Goal: Information Seeking & Learning: Learn about a topic

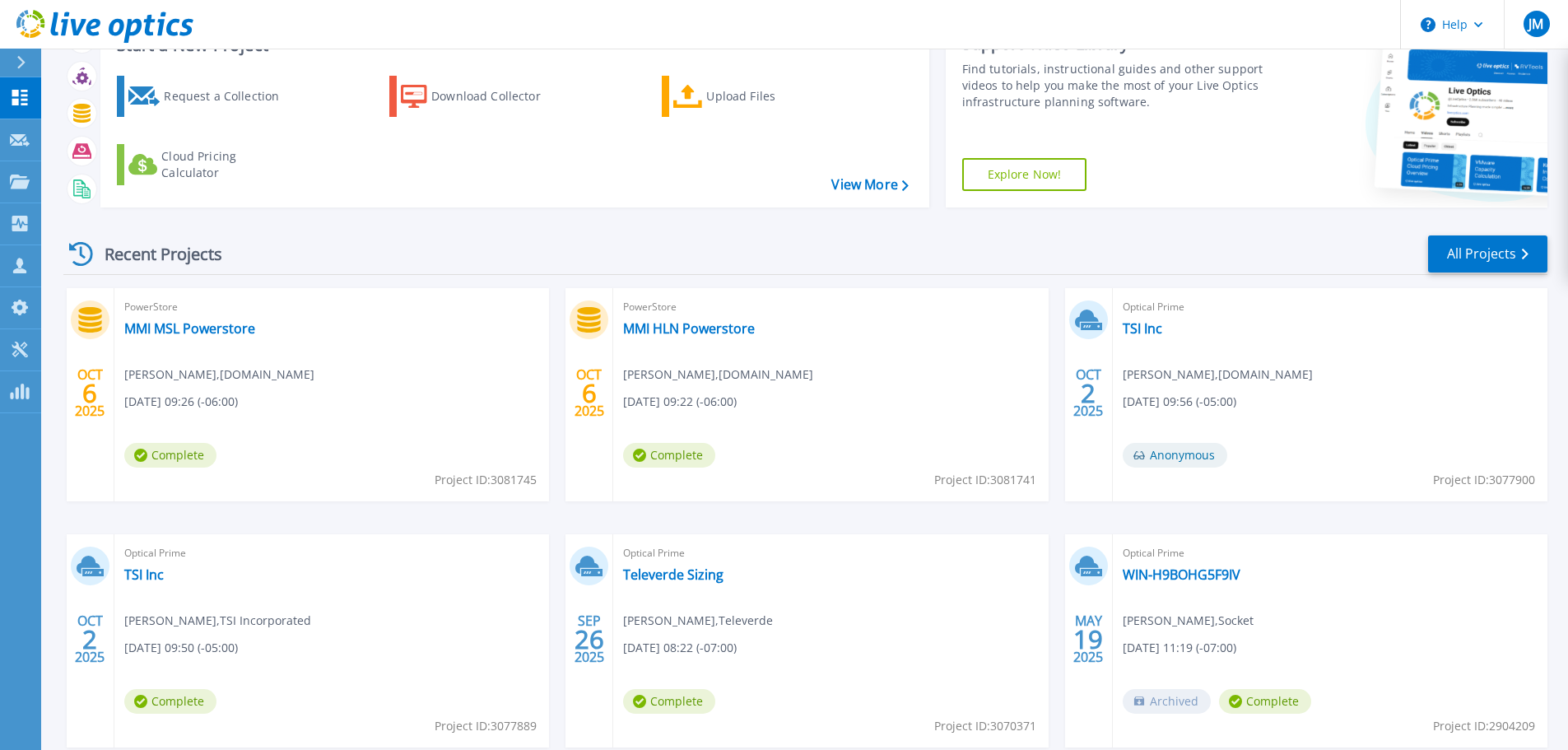
scroll to position [162, 0]
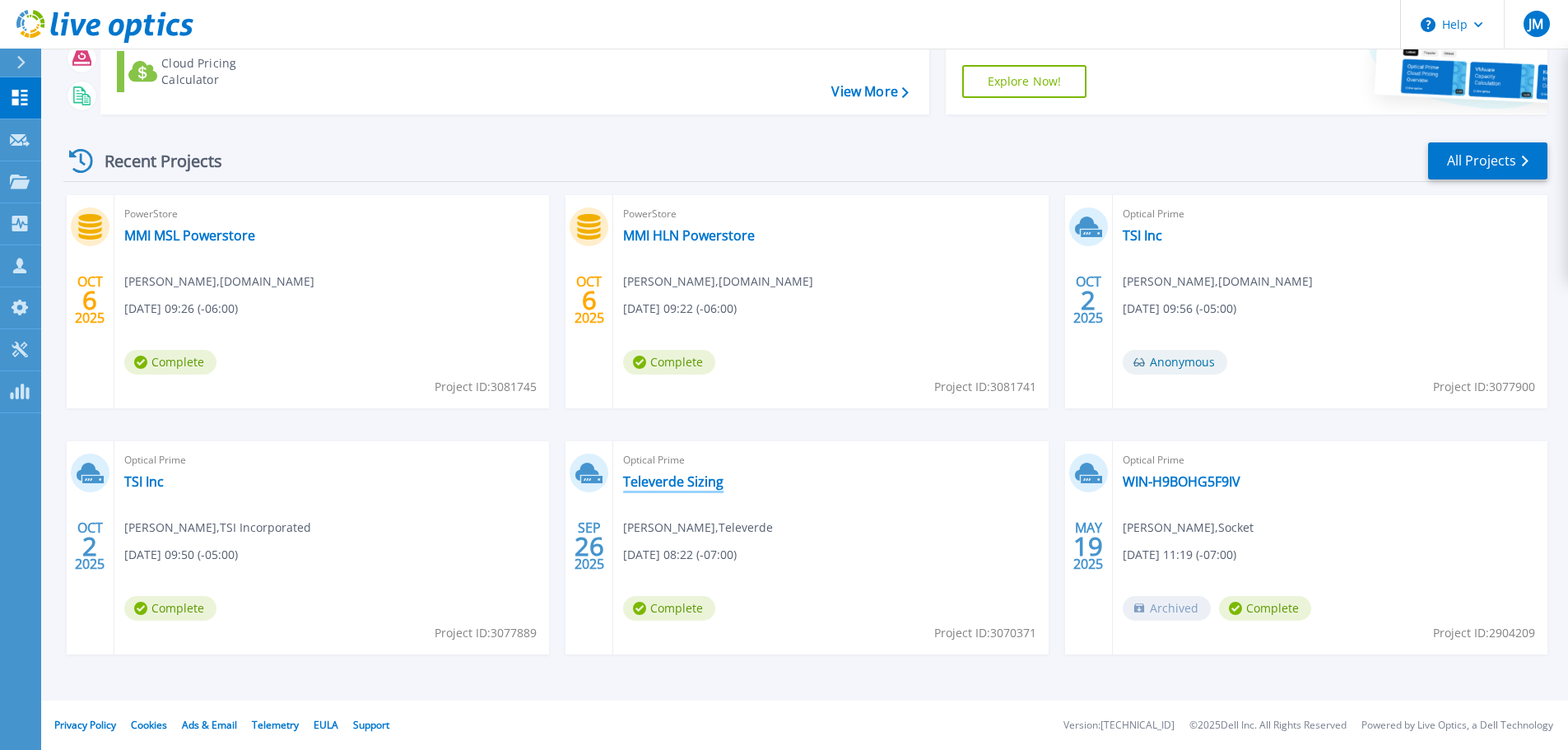
click at [696, 484] on link "Televerde Sizing" at bounding box center [673, 482] width 100 height 17
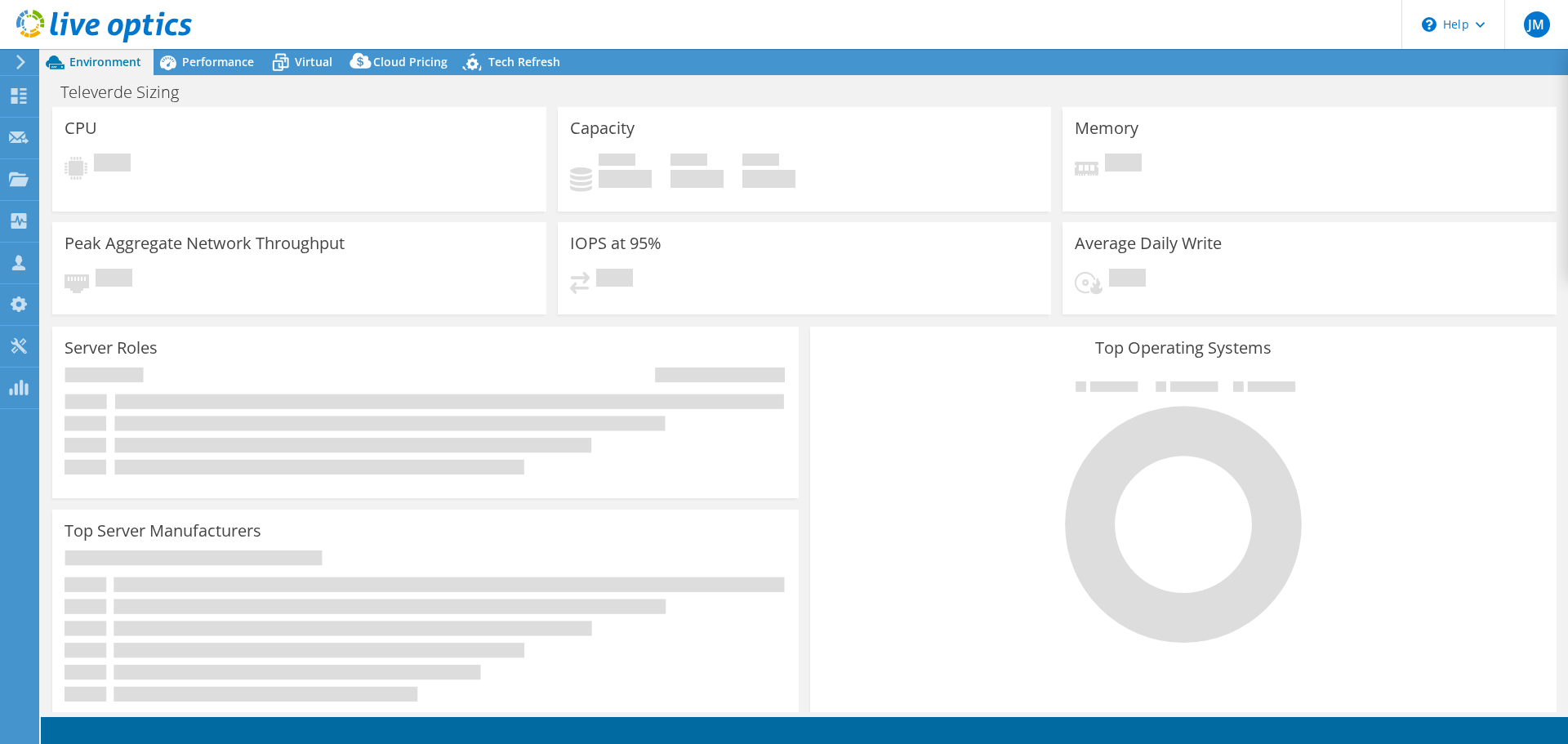
select select "USD"
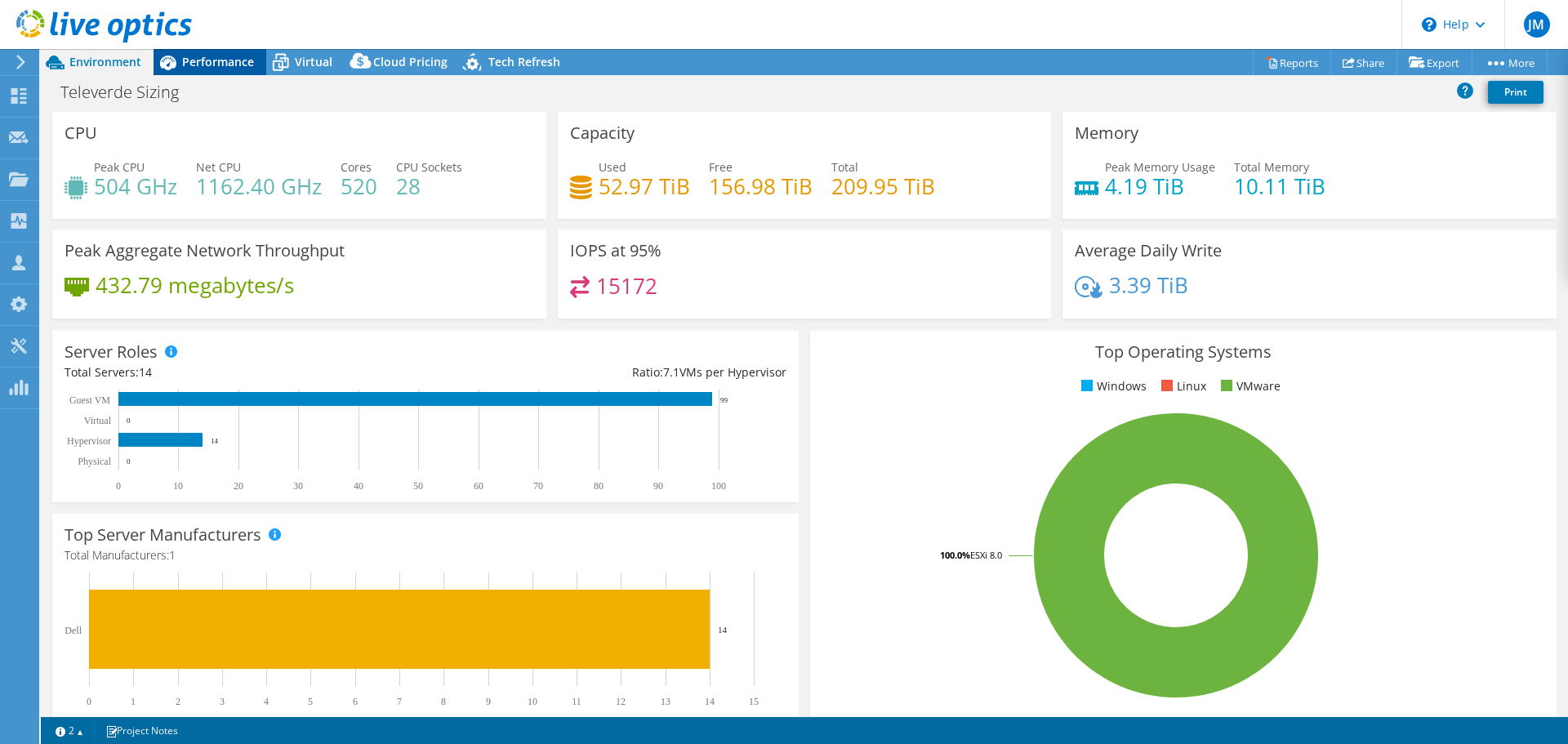
click at [222, 66] on span "Performance" at bounding box center [218, 61] width 72 height 16
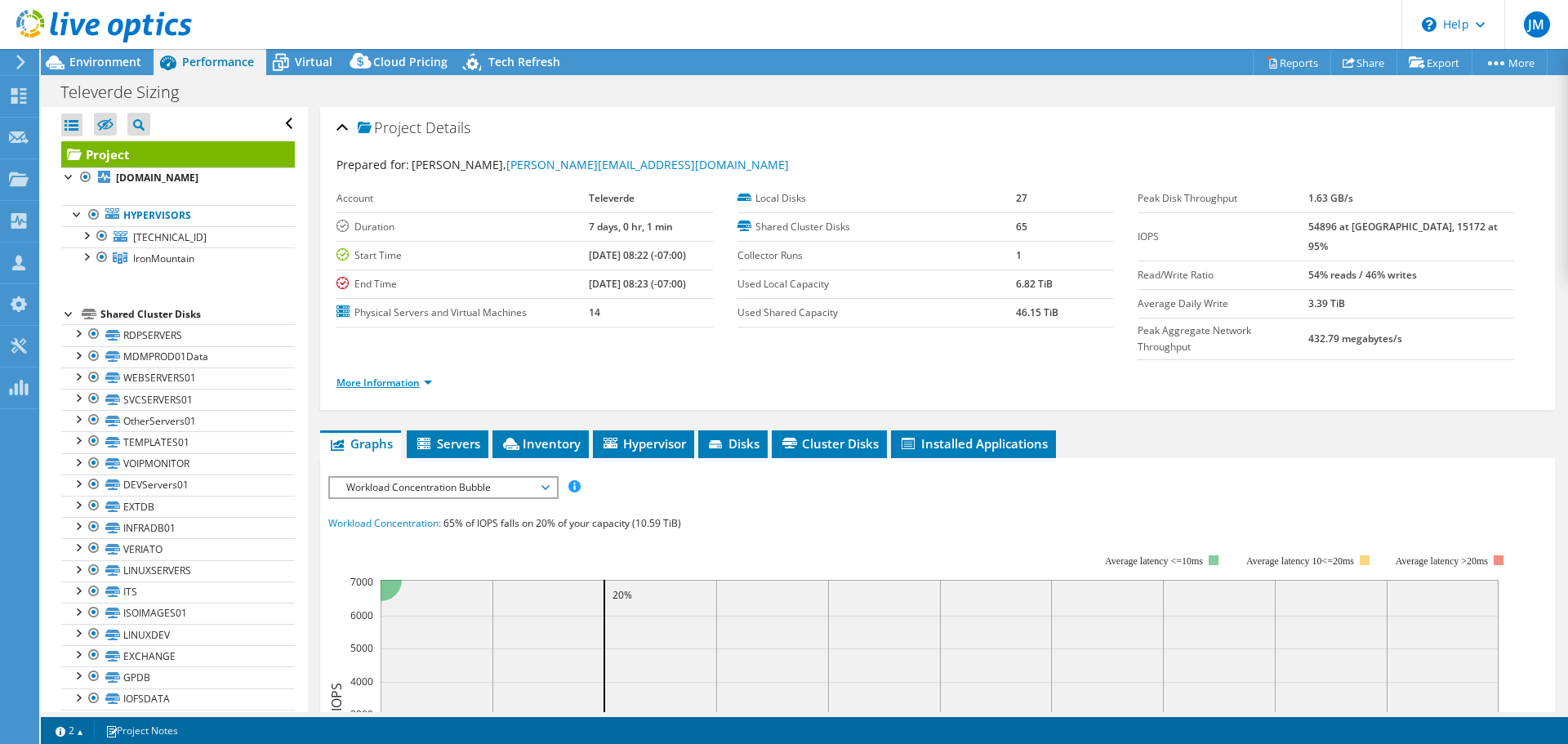
click at [375, 376] on link "More Information" at bounding box center [384, 382] width 95 height 14
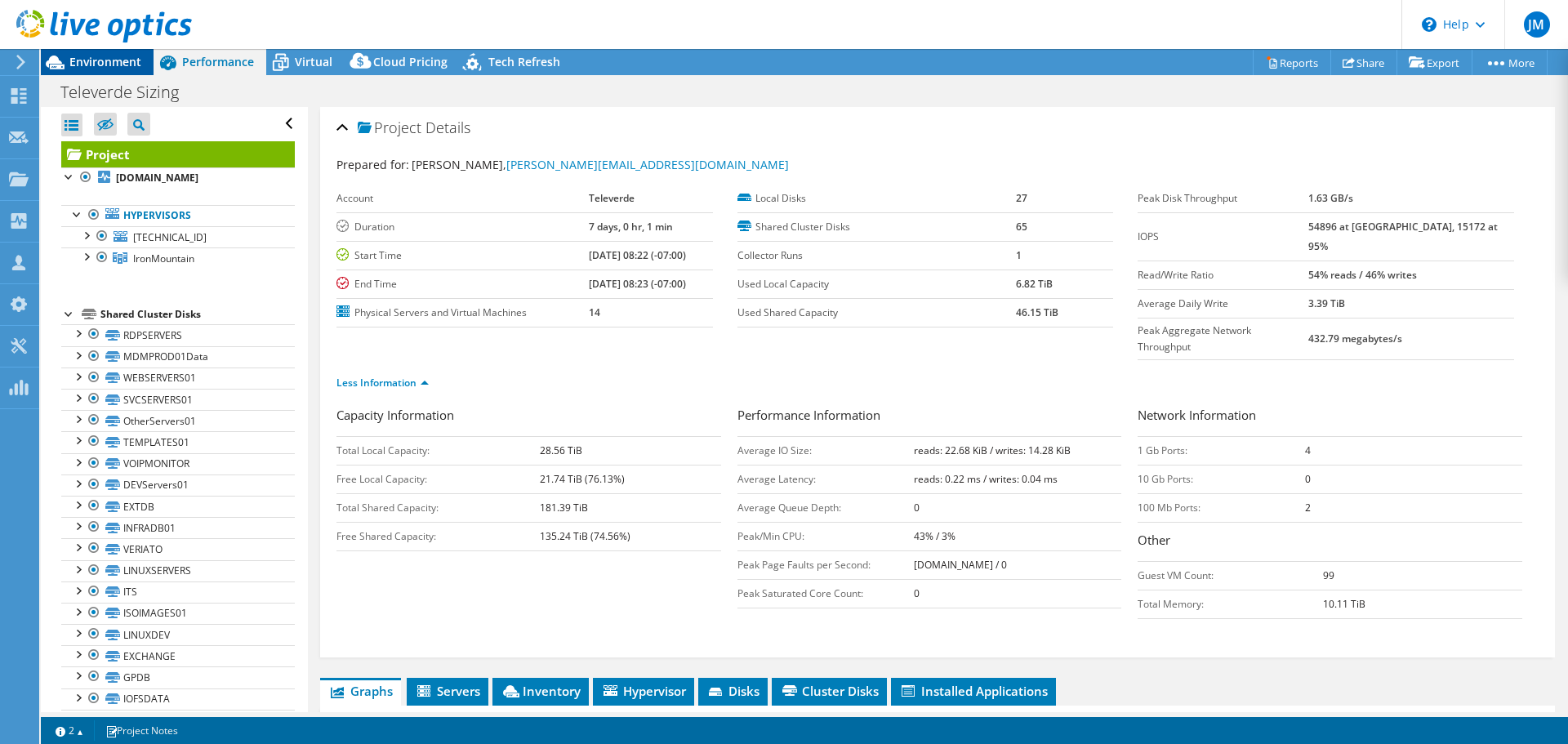
click at [113, 64] on span "Environment" at bounding box center [105, 61] width 72 height 16
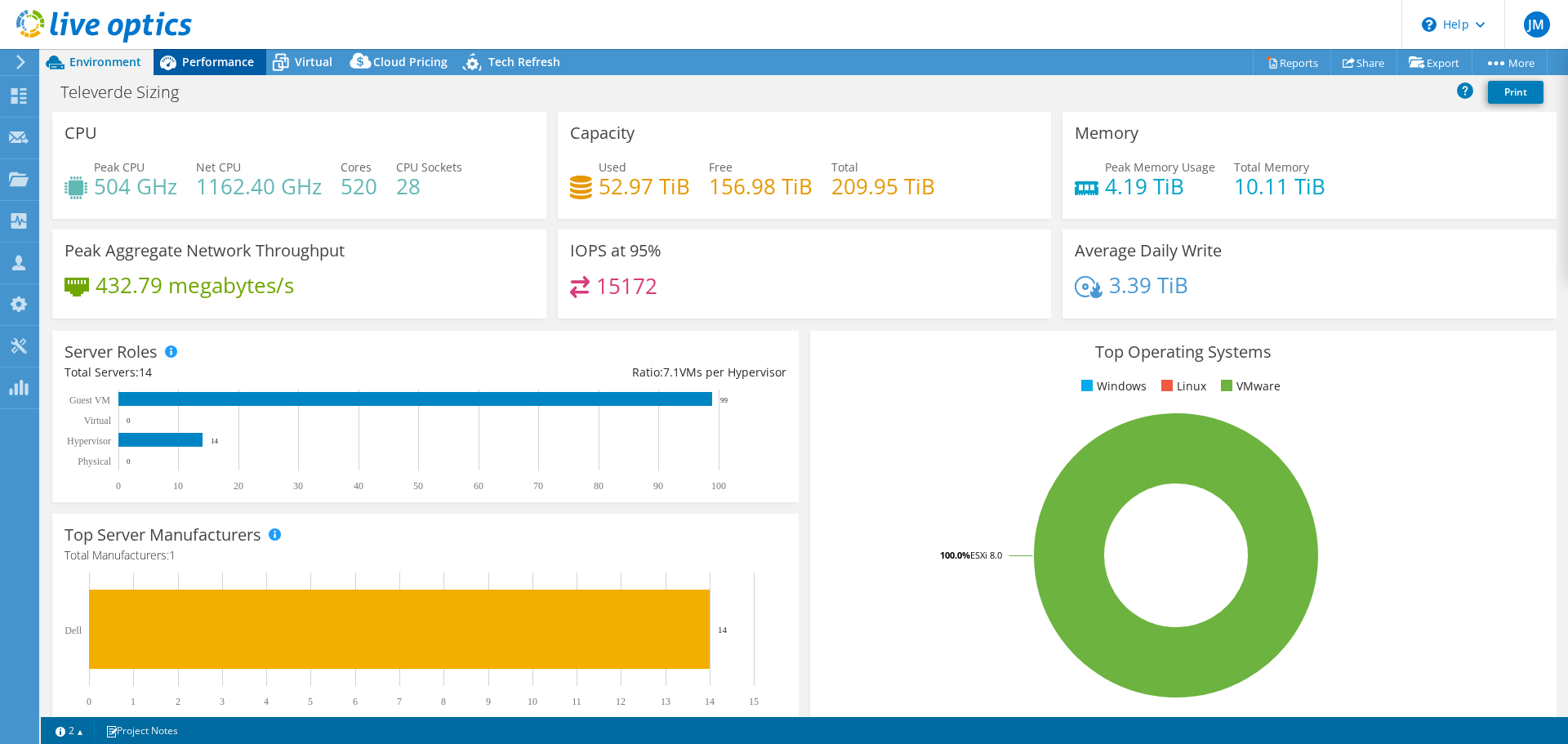
click at [216, 57] on span "Performance" at bounding box center [218, 61] width 72 height 16
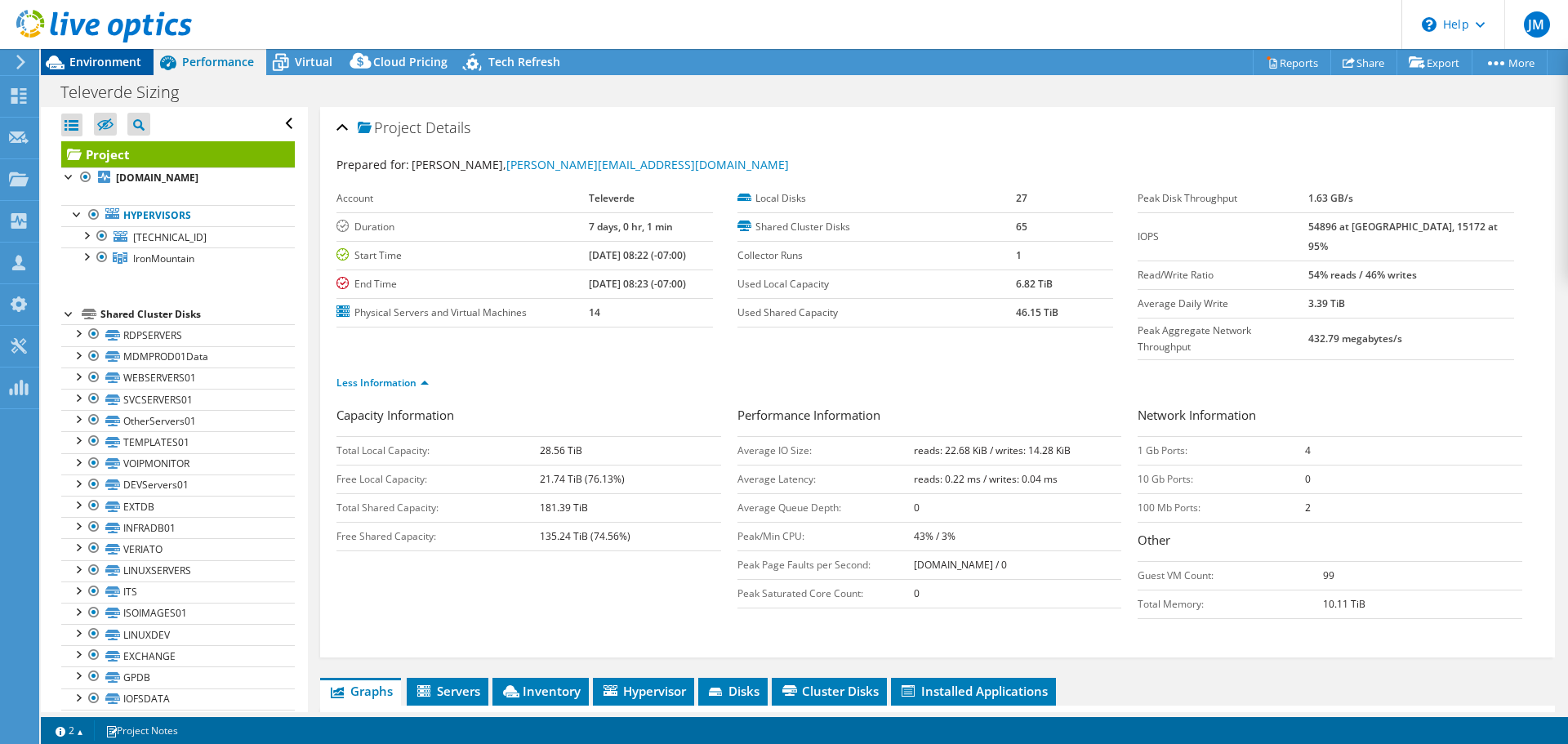
click at [105, 56] on span "Environment" at bounding box center [105, 61] width 72 height 16
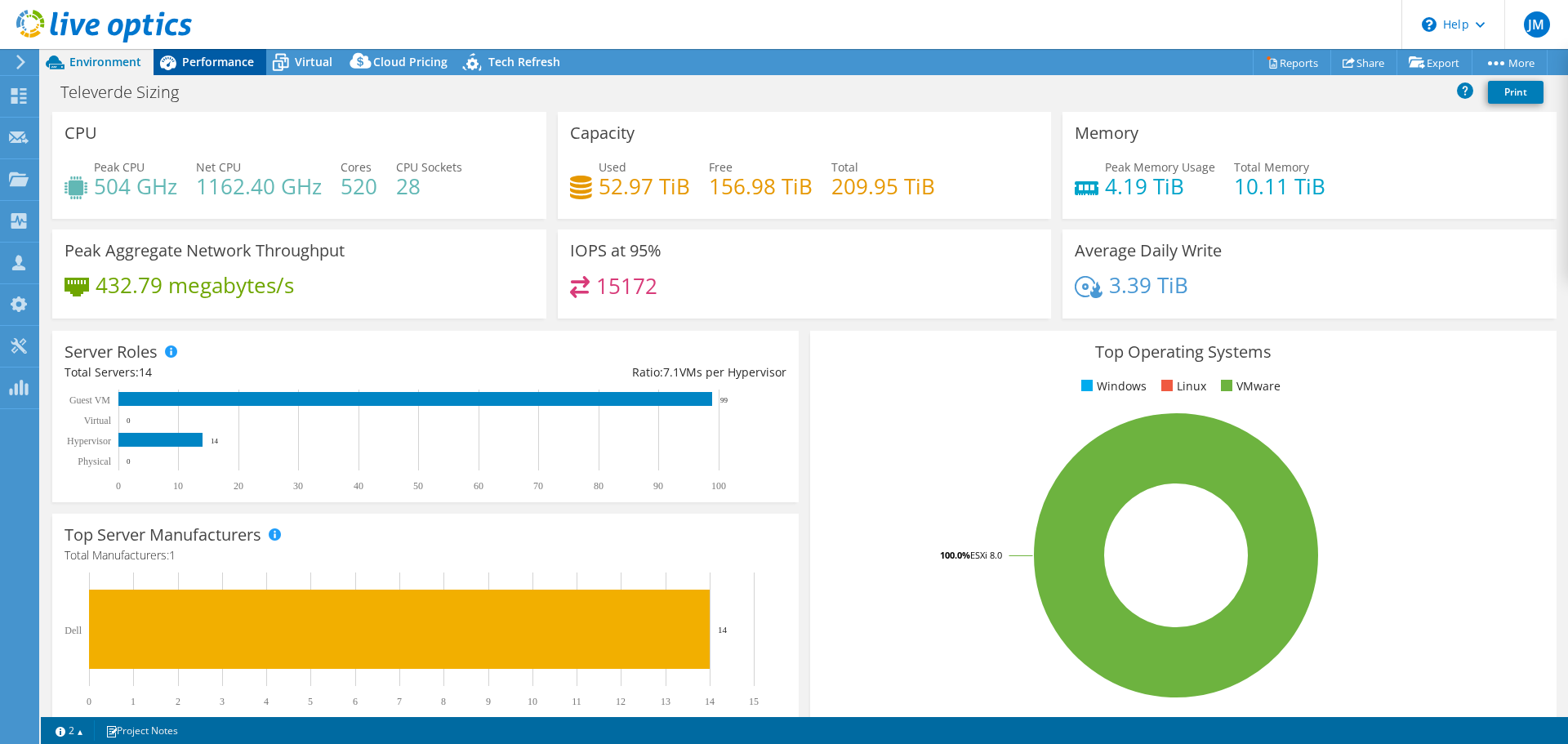
click at [239, 50] on div "Performance" at bounding box center [209, 62] width 113 height 26
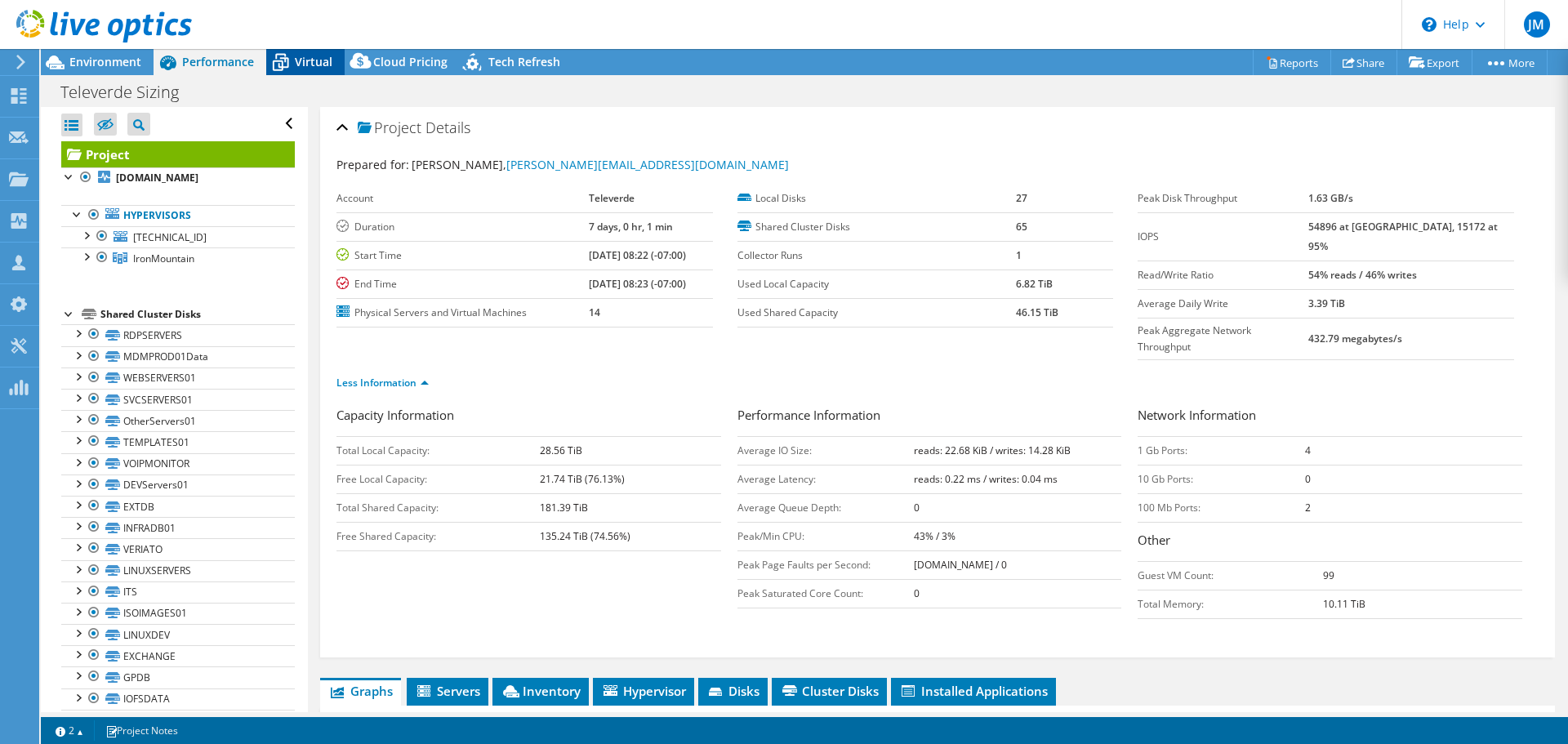
click at [302, 59] on span "Virtual" at bounding box center [313, 61] width 38 height 16
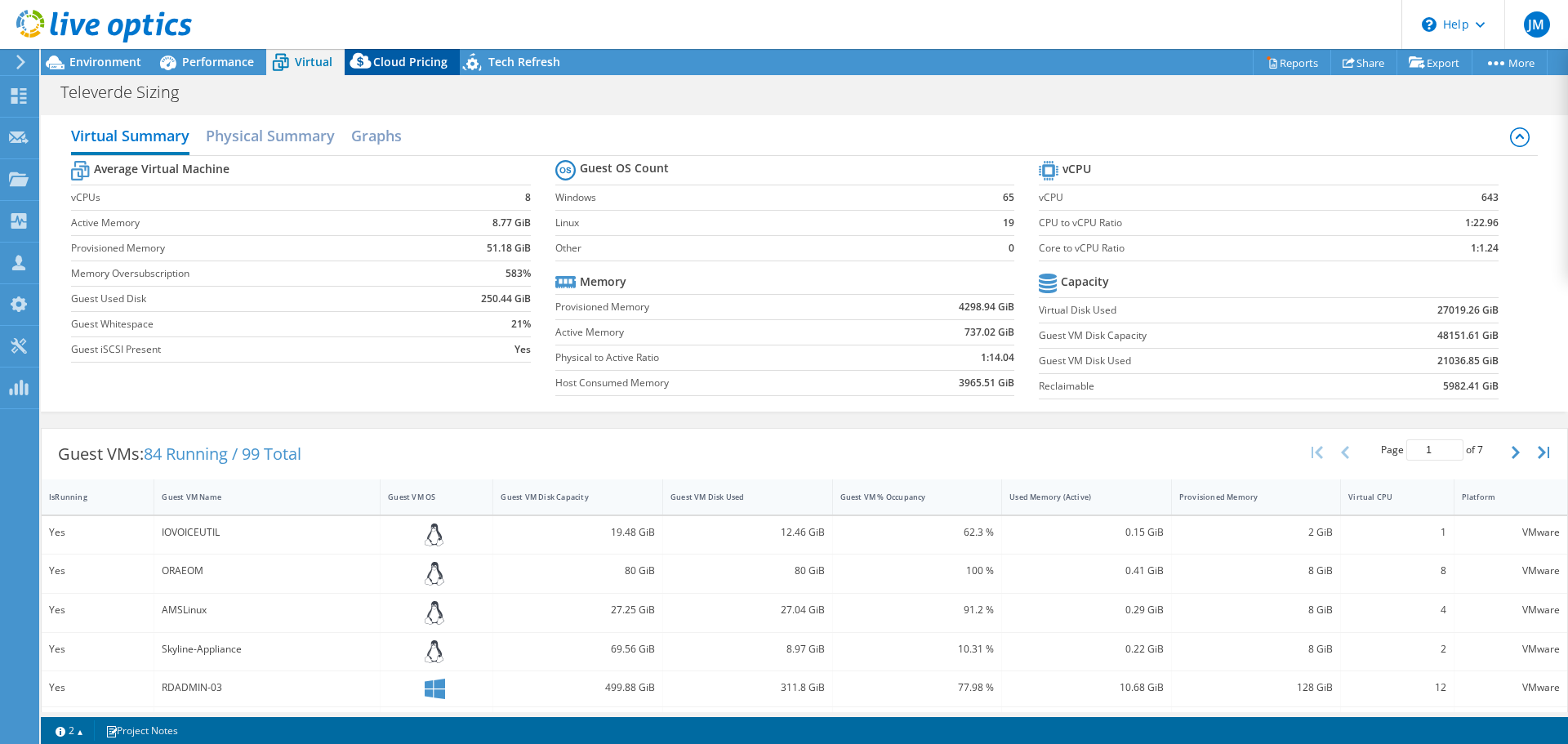
click at [409, 64] on span "Cloud Pricing" at bounding box center [410, 61] width 75 height 16
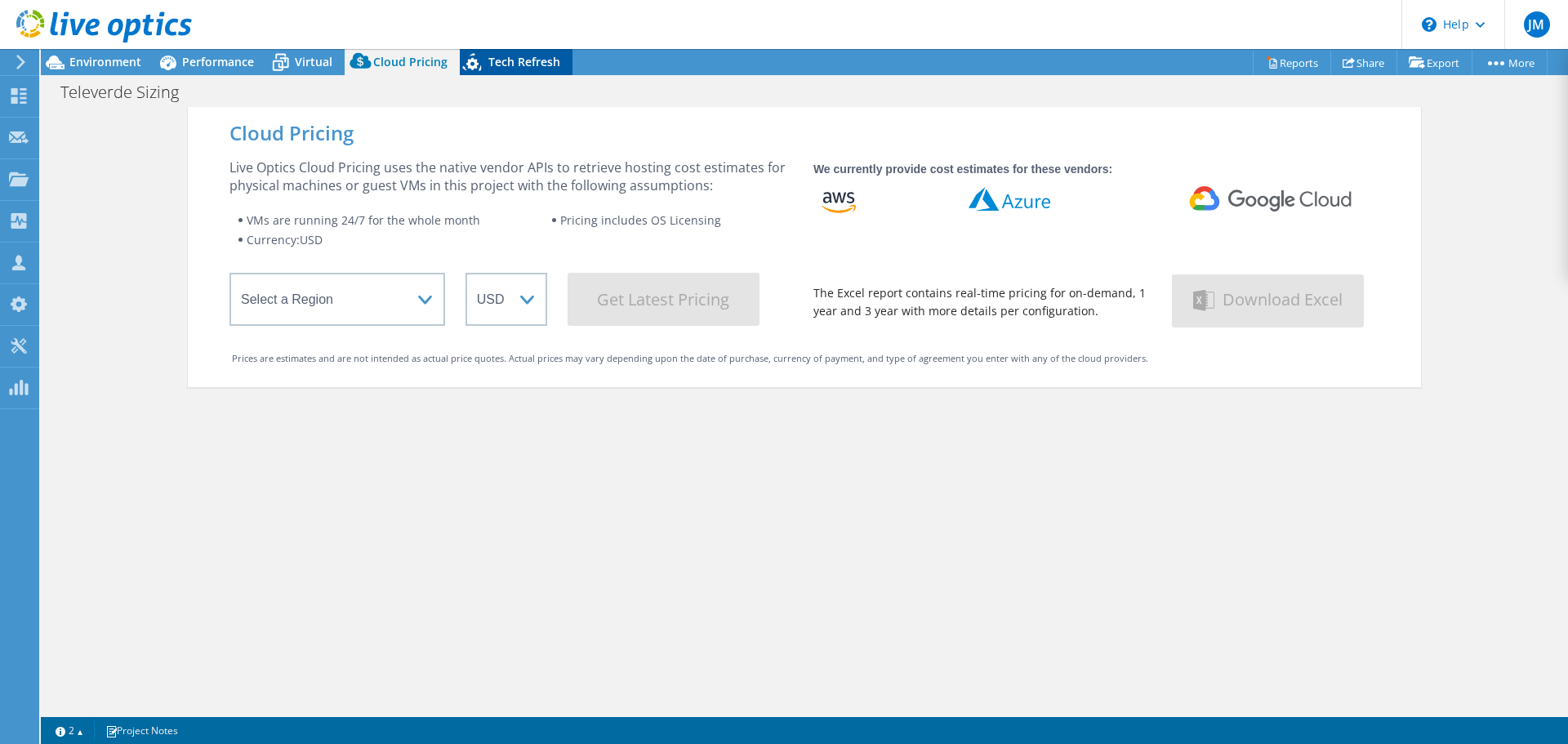
click at [526, 64] on span "Tech Refresh" at bounding box center [524, 61] width 72 height 16
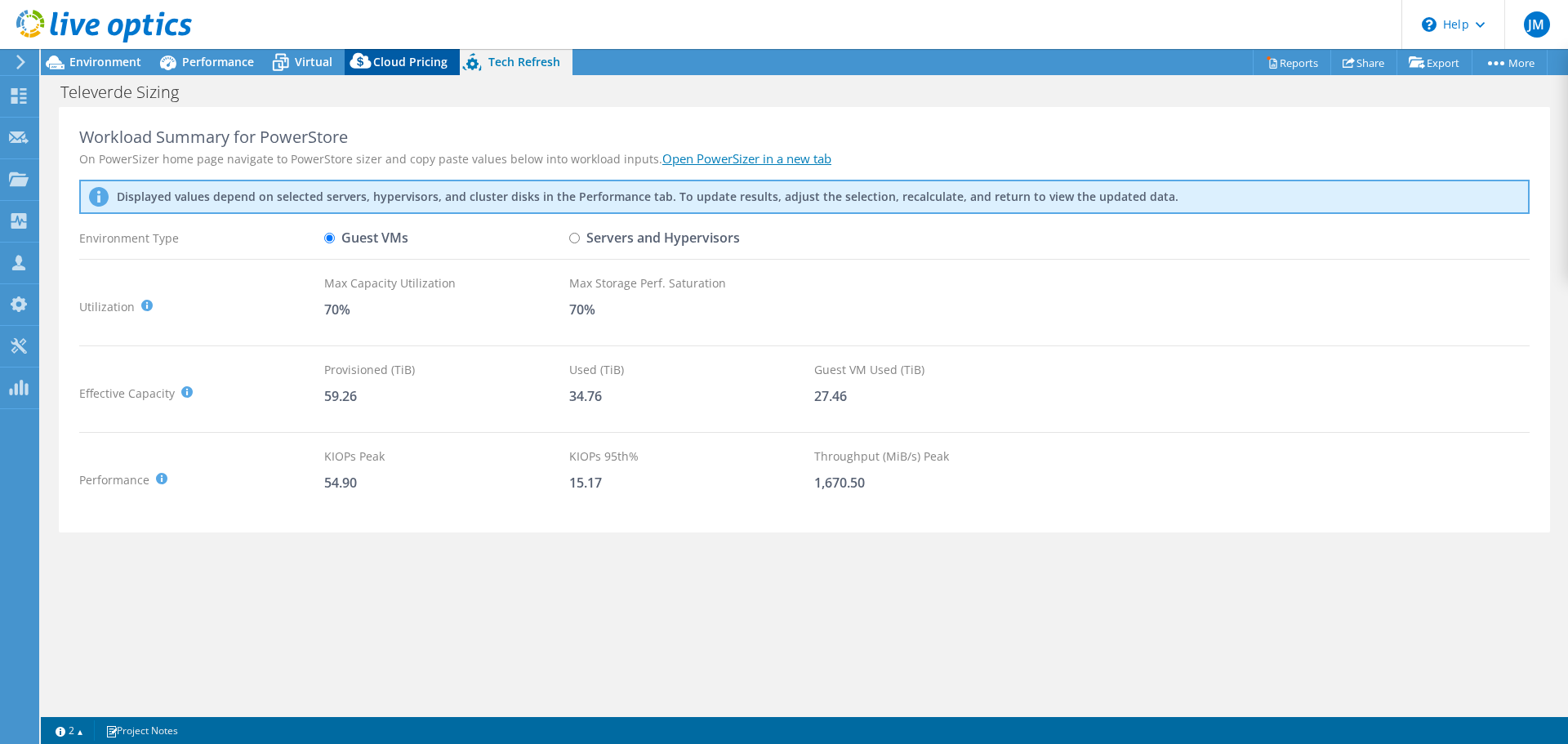
click at [414, 62] on span "Cloud Pricing" at bounding box center [410, 61] width 75 height 16
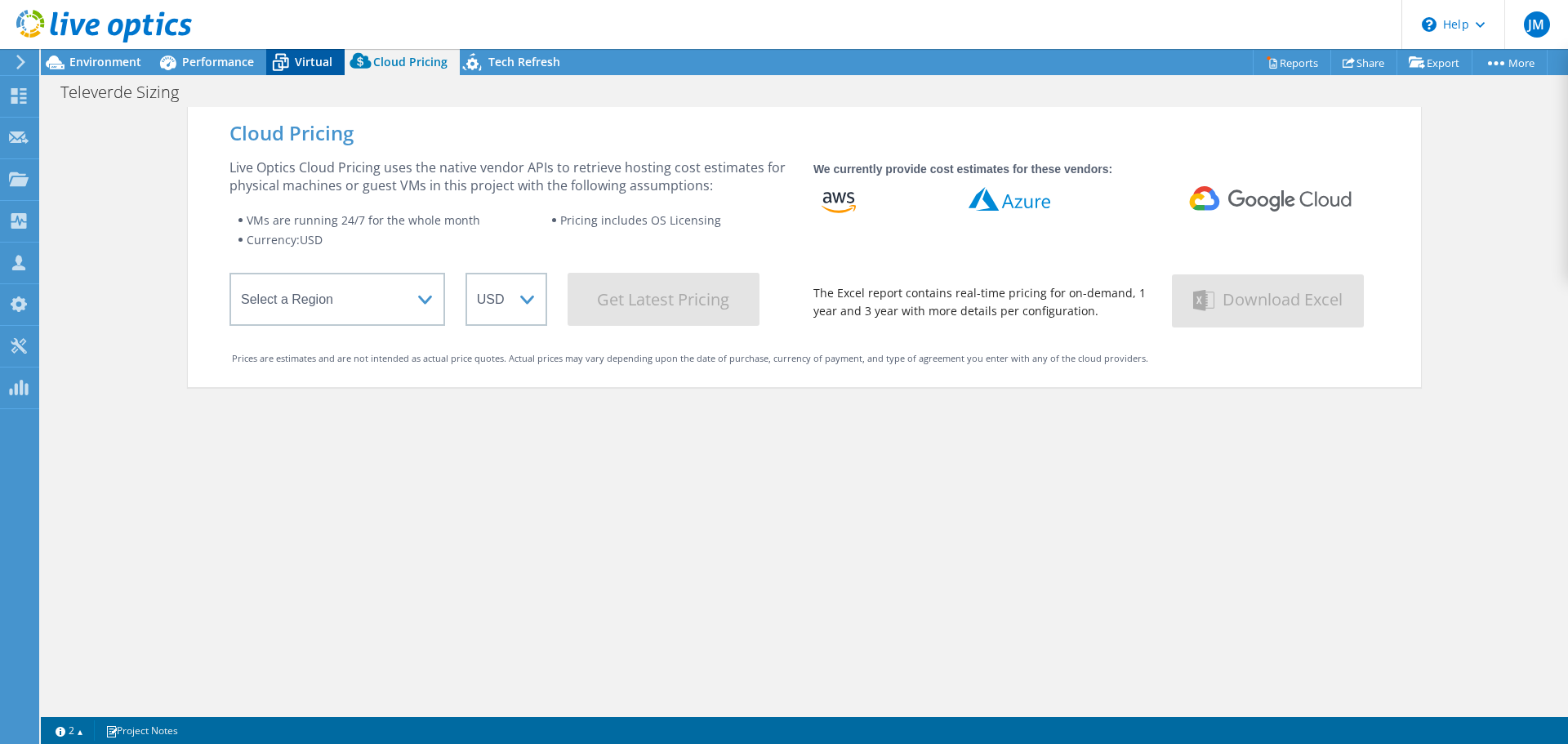
click at [321, 58] on span "Virtual" at bounding box center [313, 61] width 38 height 16
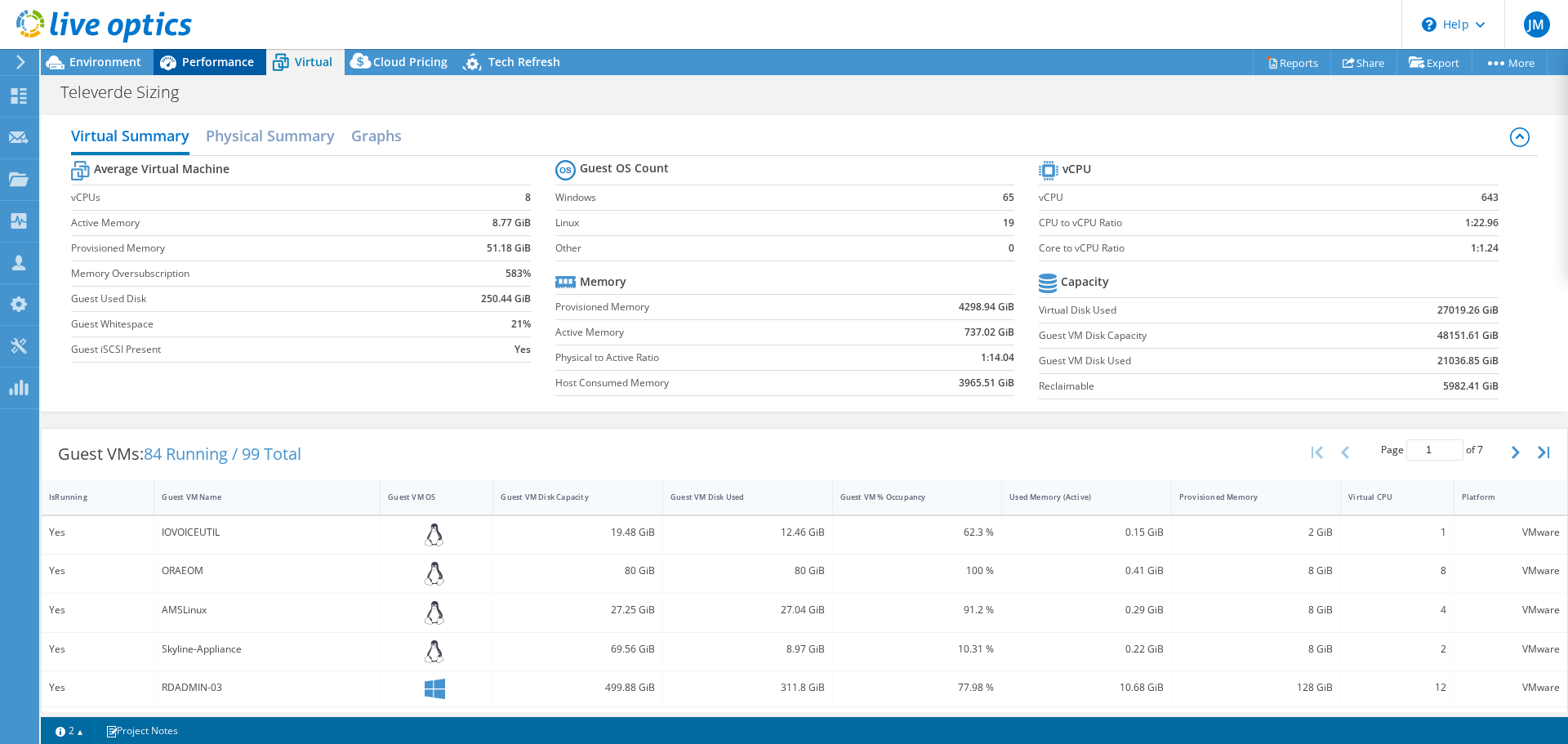
click at [204, 52] on div "Performance" at bounding box center [209, 62] width 113 height 26
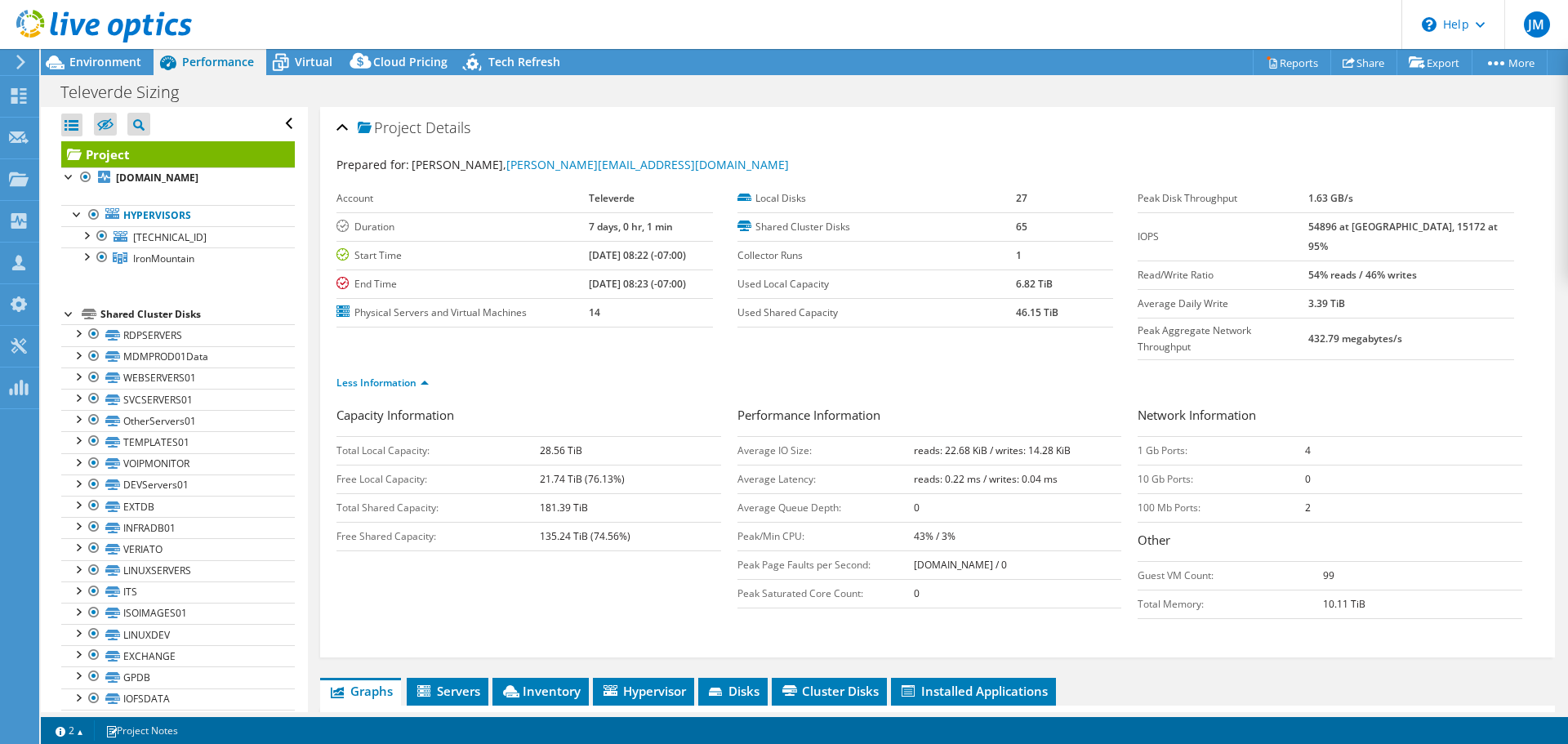
click at [117, 54] on div at bounding box center [95, 27] width 192 height 54
click at [118, 55] on span "Environment" at bounding box center [105, 61] width 72 height 16
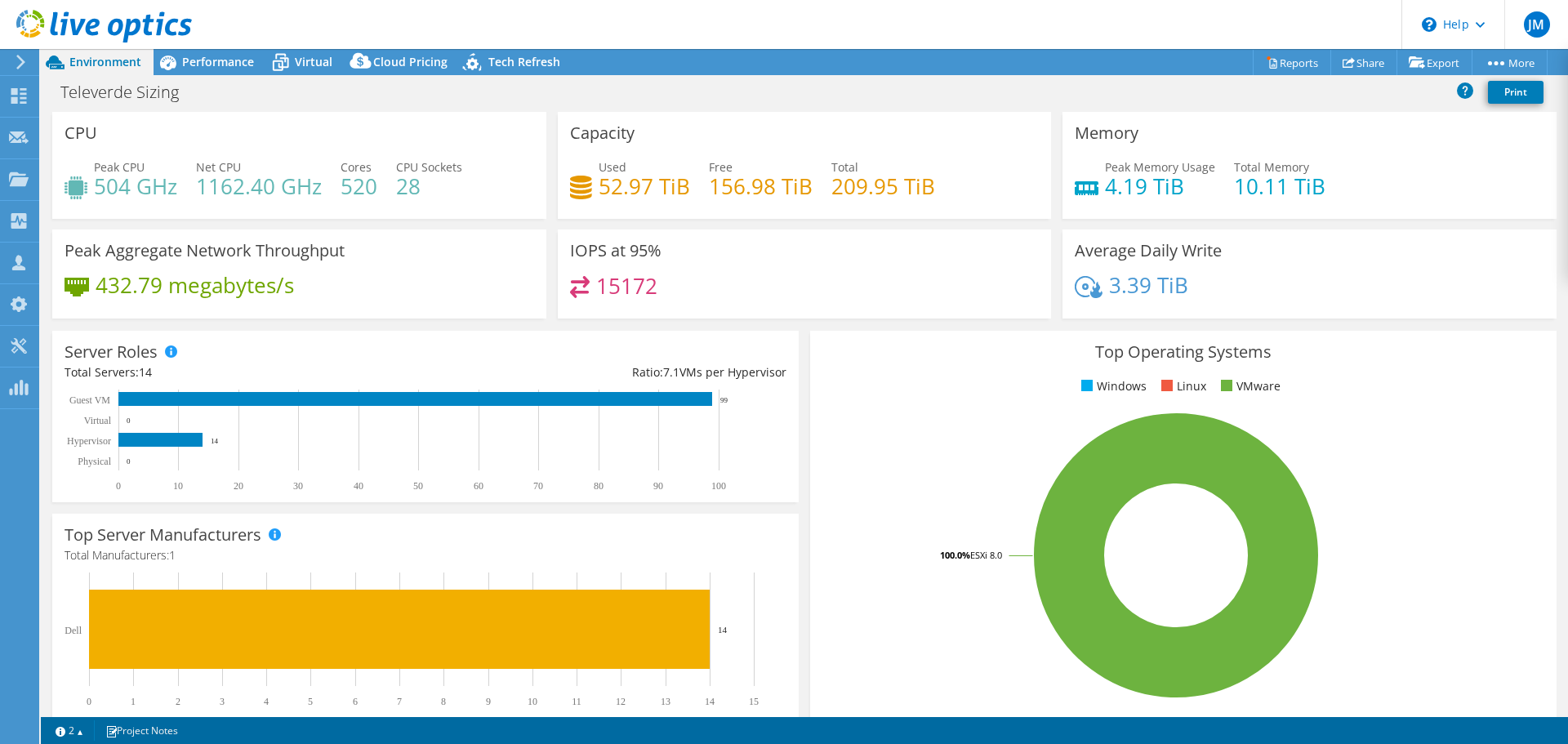
click at [239, 98] on div "Televerde Sizing Print" at bounding box center [805, 92] width 1527 height 30
click at [220, 64] on span "Performance" at bounding box center [218, 61] width 72 height 16
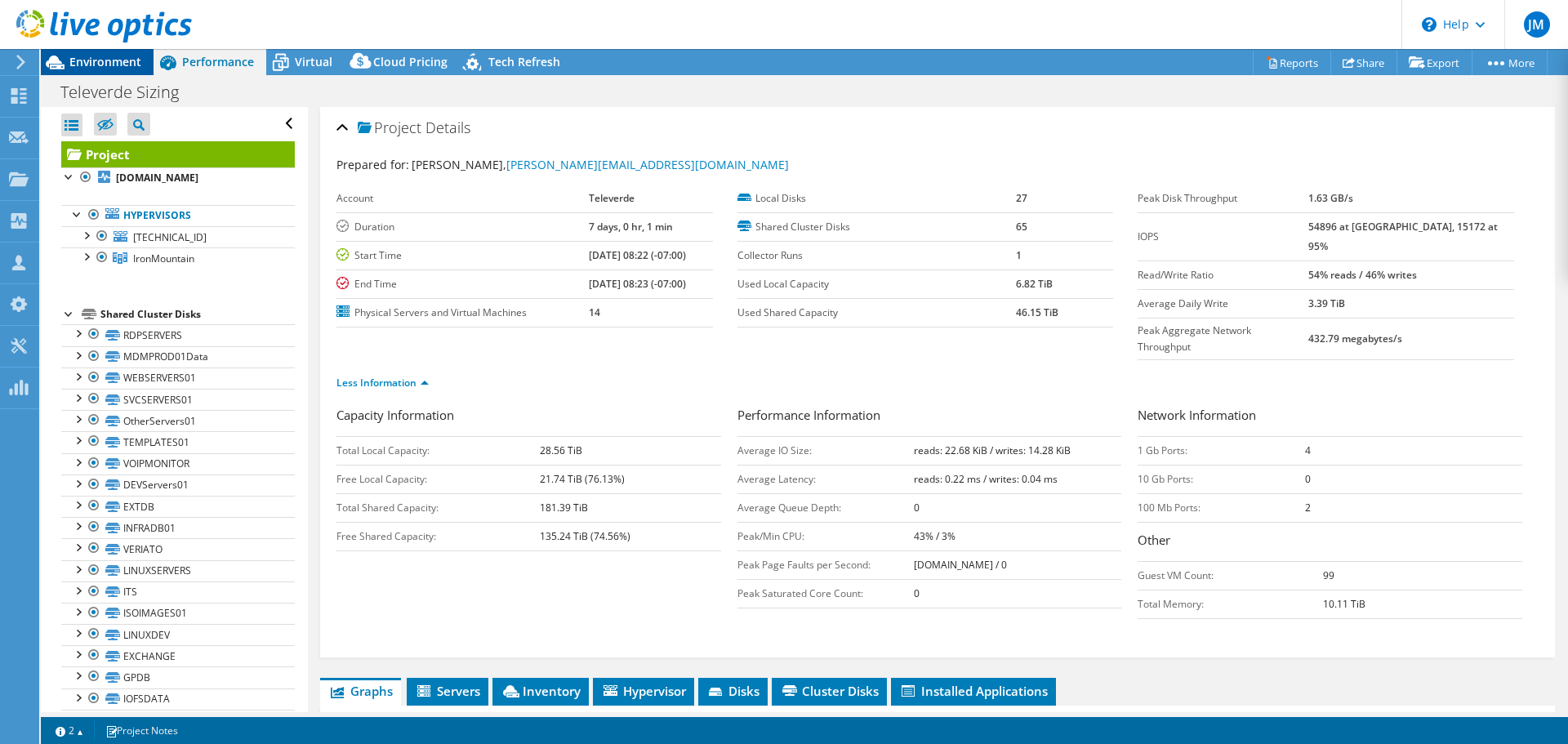
click at [117, 65] on span "Environment" at bounding box center [105, 61] width 72 height 16
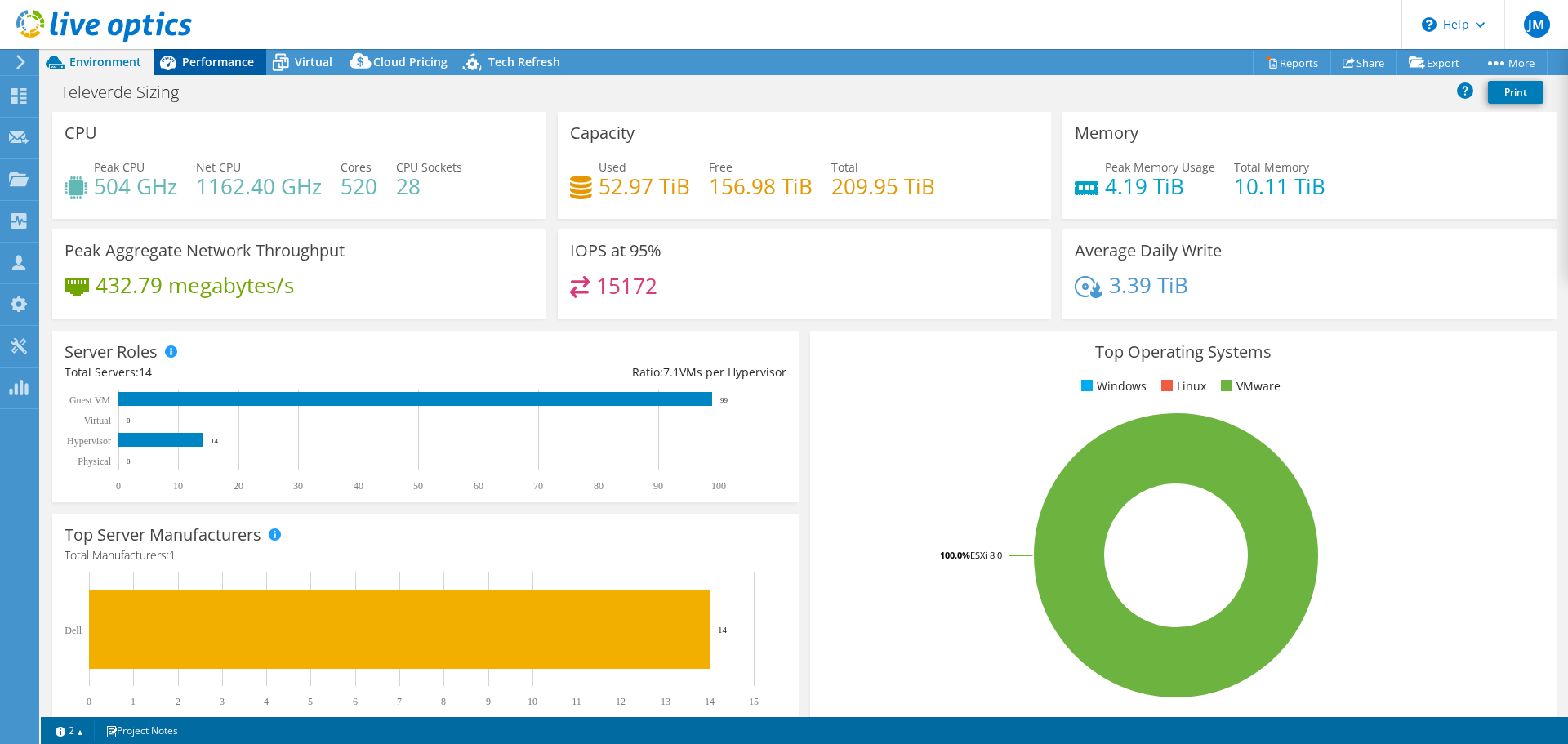
click at [234, 61] on span "Performance" at bounding box center [218, 61] width 72 height 16
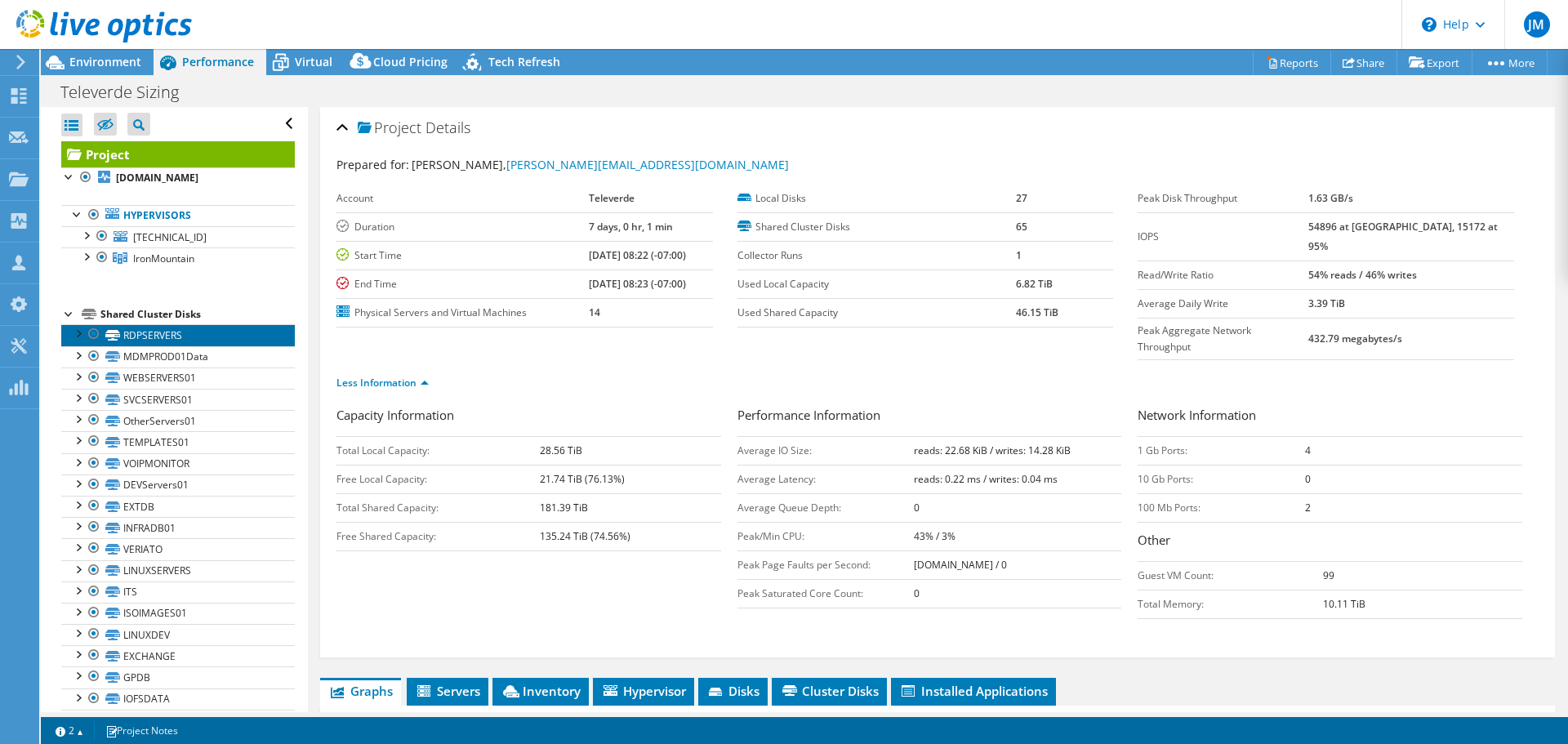
click at [183, 336] on link "RDPSERVERS" at bounding box center [177, 334] width 234 height 21
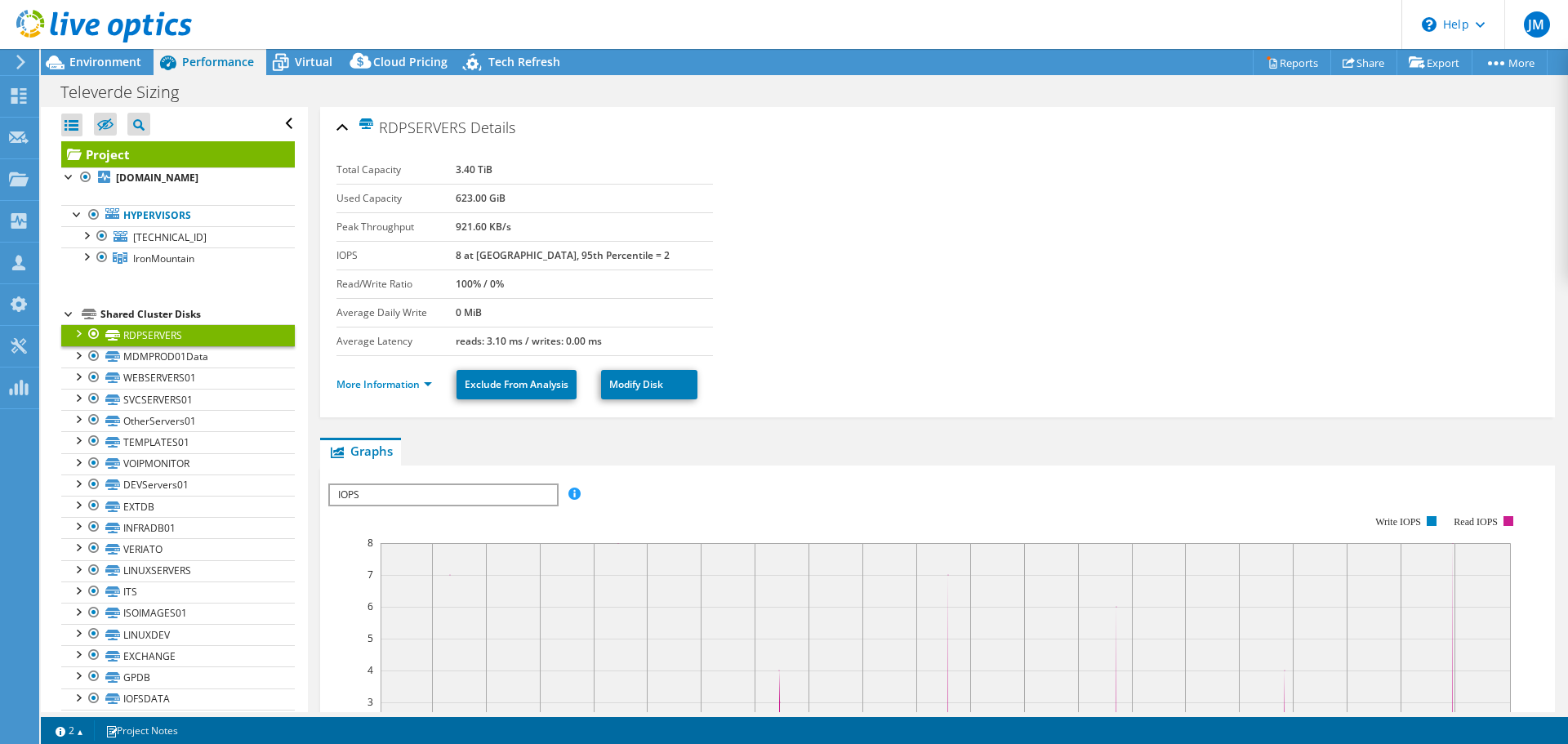
click at [71, 331] on div at bounding box center [78, 332] width 17 height 17
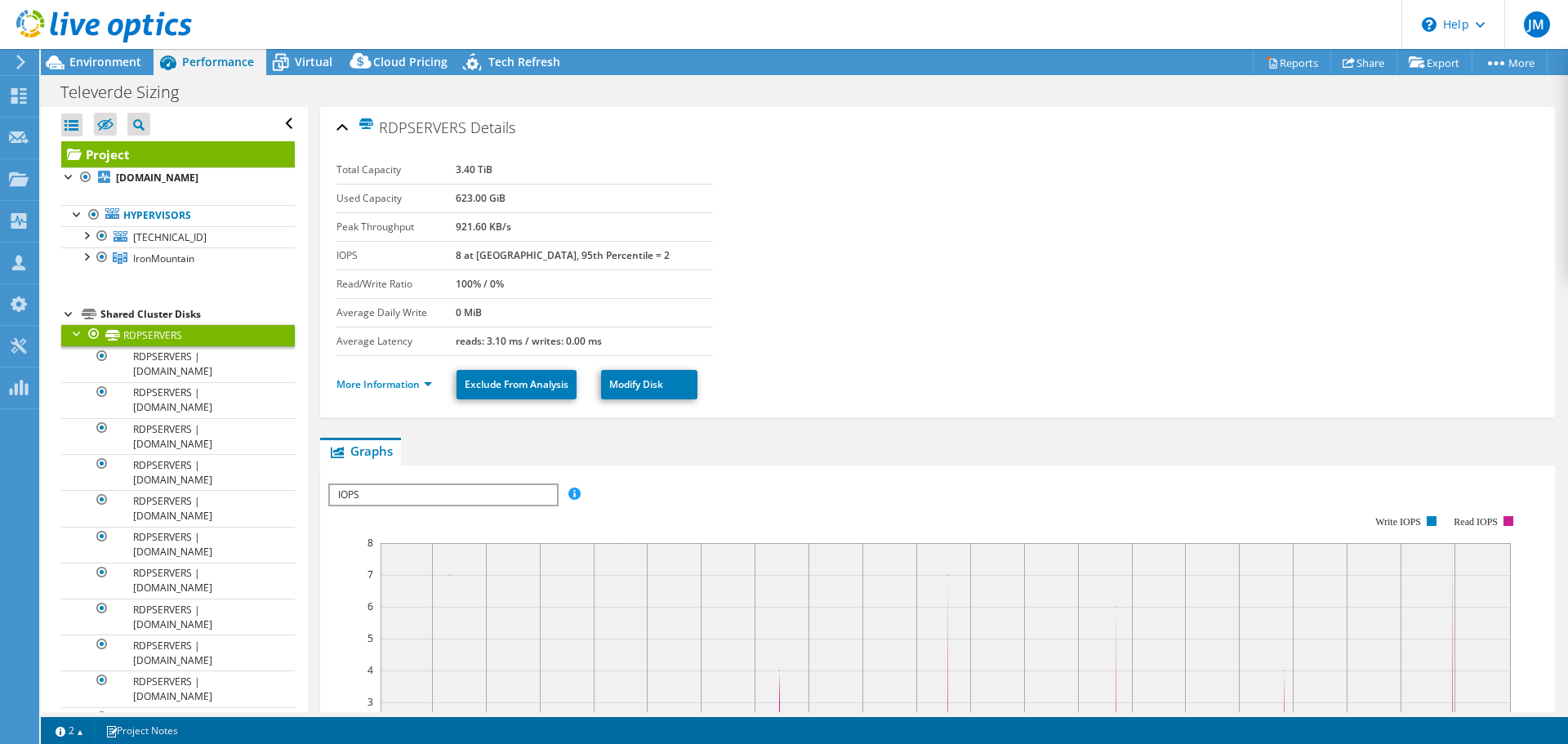
click at [71, 331] on div at bounding box center [78, 332] width 17 height 17
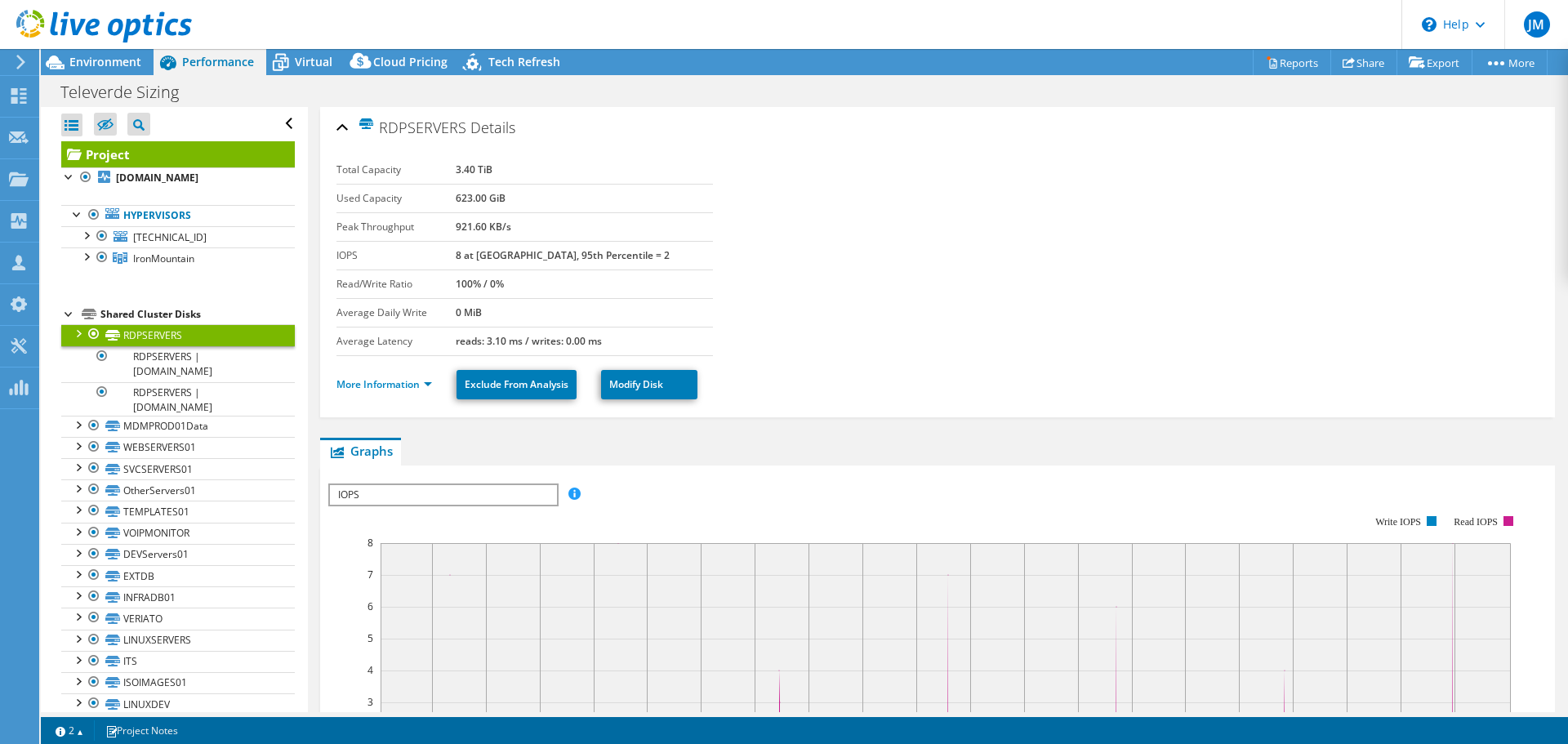
click at [69, 314] on div at bounding box center [69, 313] width 17 height 17
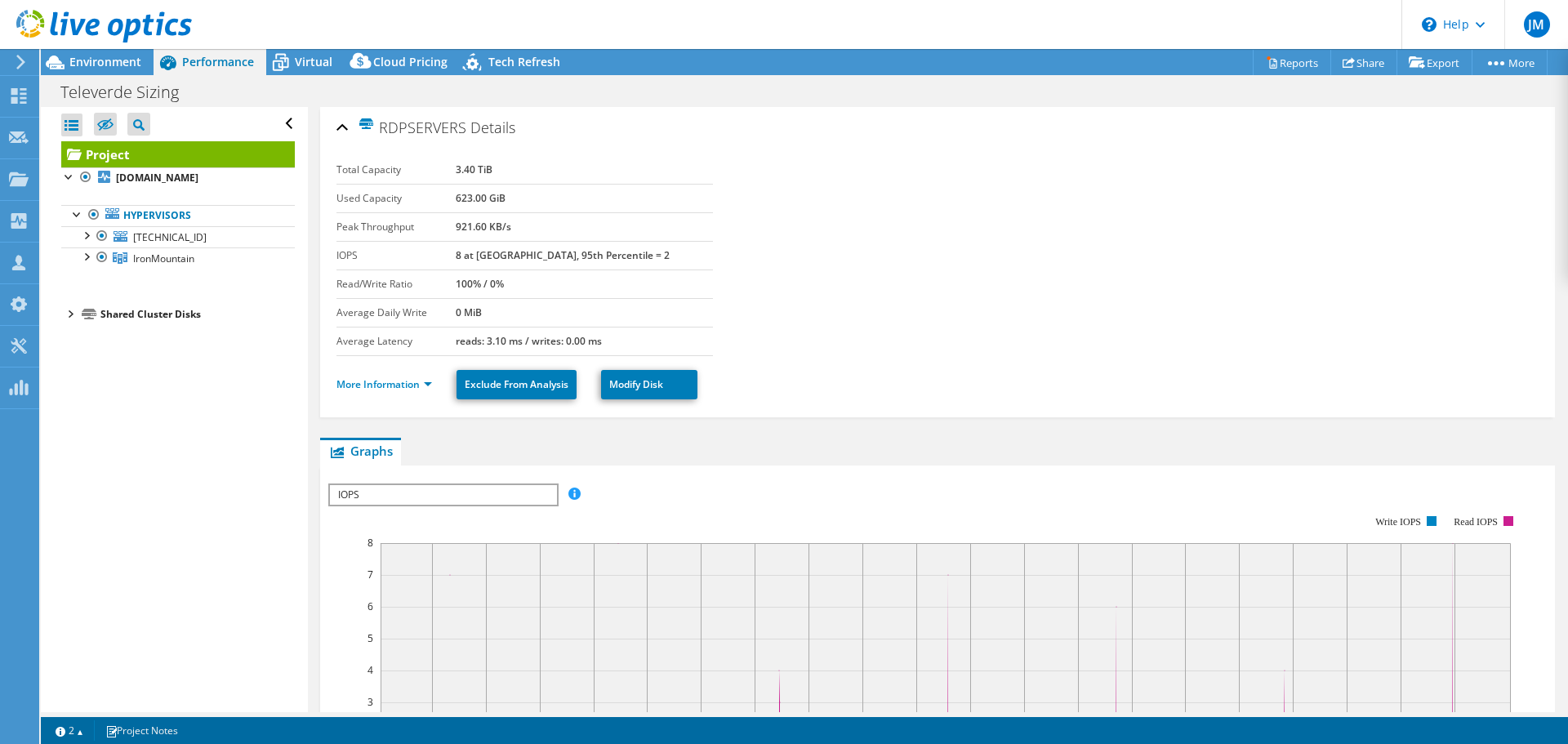
click at [66, 314] on div at bounding box center [69, 313] width 17 height 17
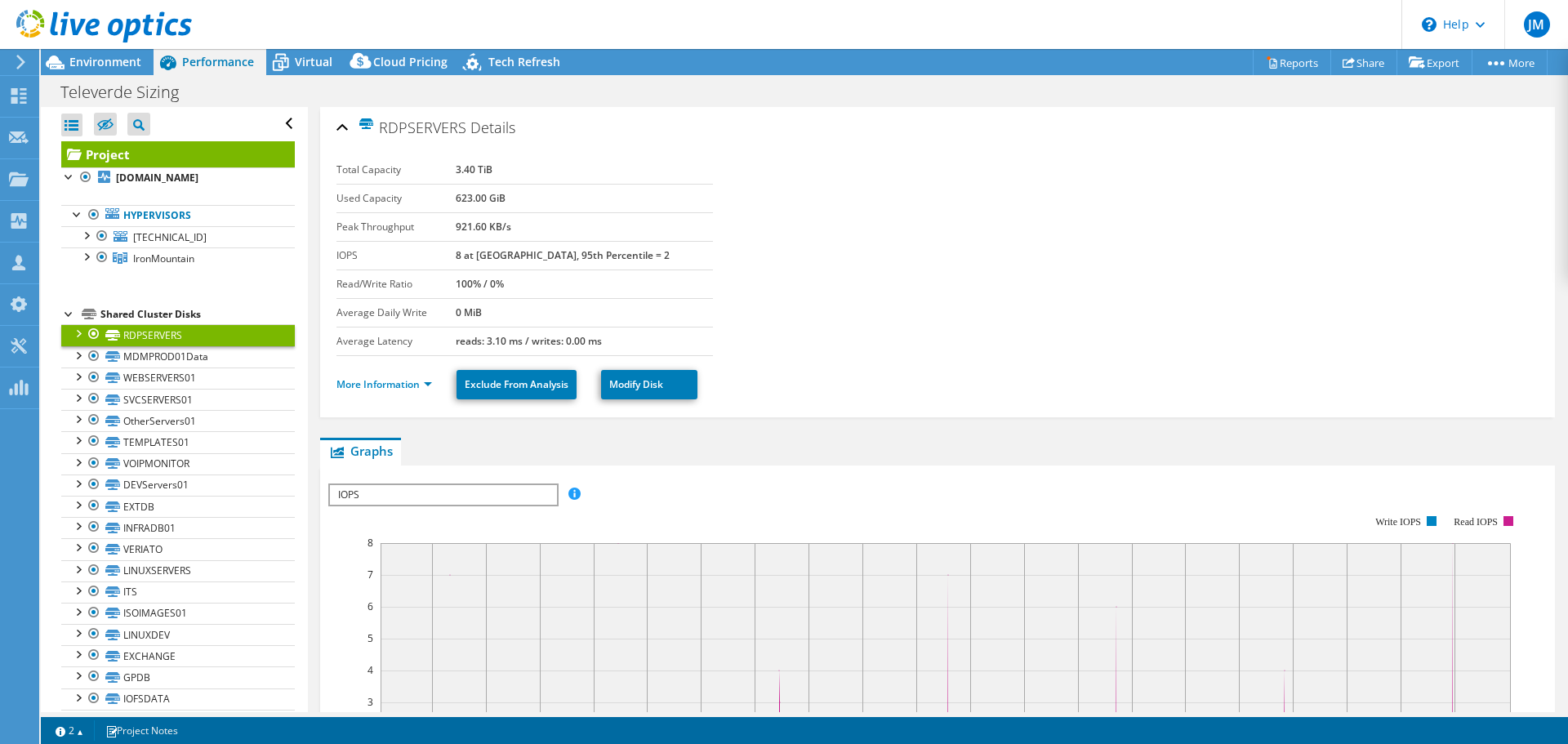
click at [120, 58] on span "Environment" at bounding box center [105, 61] width 72 height 16
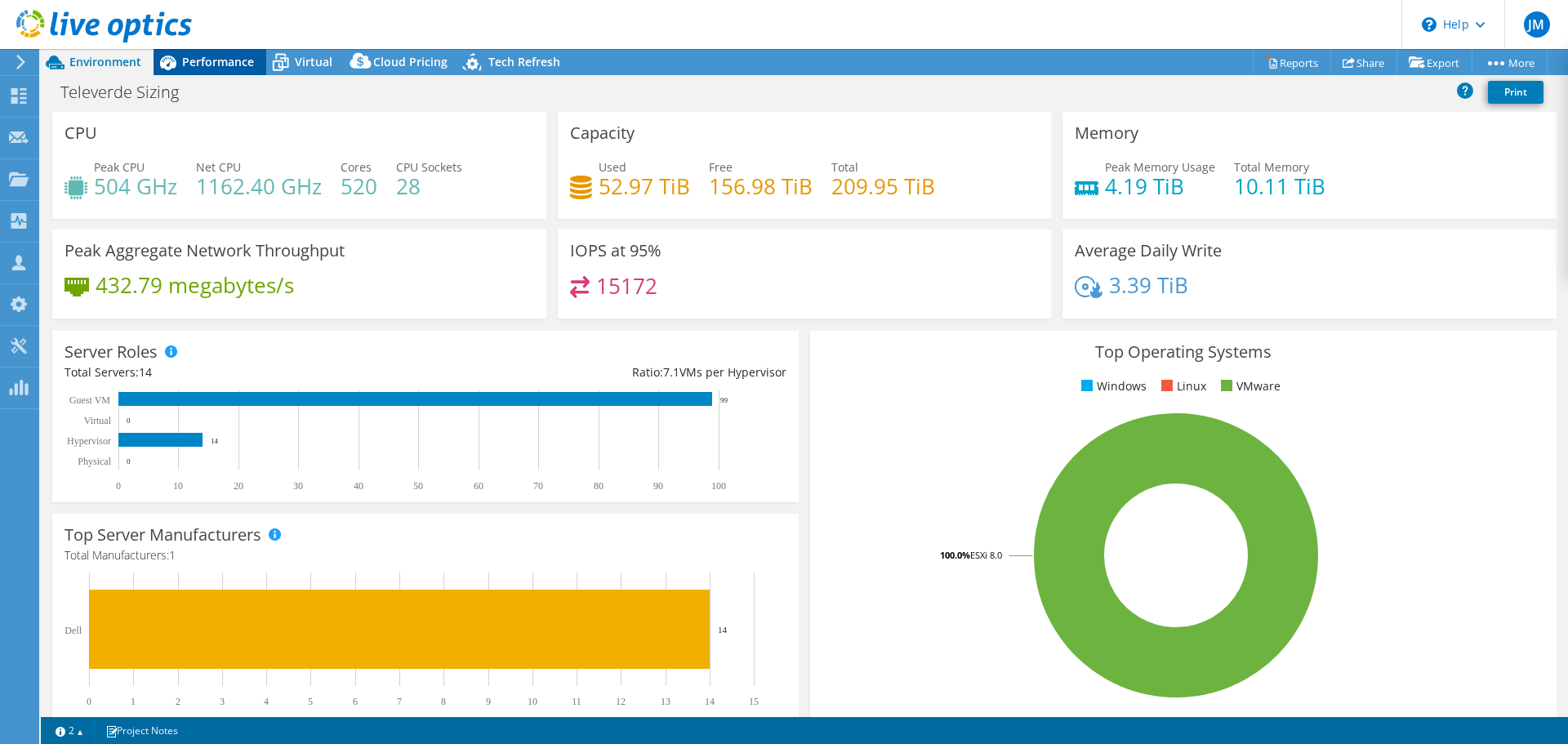
click at [210, 67] on span "Performance" at bounding box center [218, 61] width 72 height 16
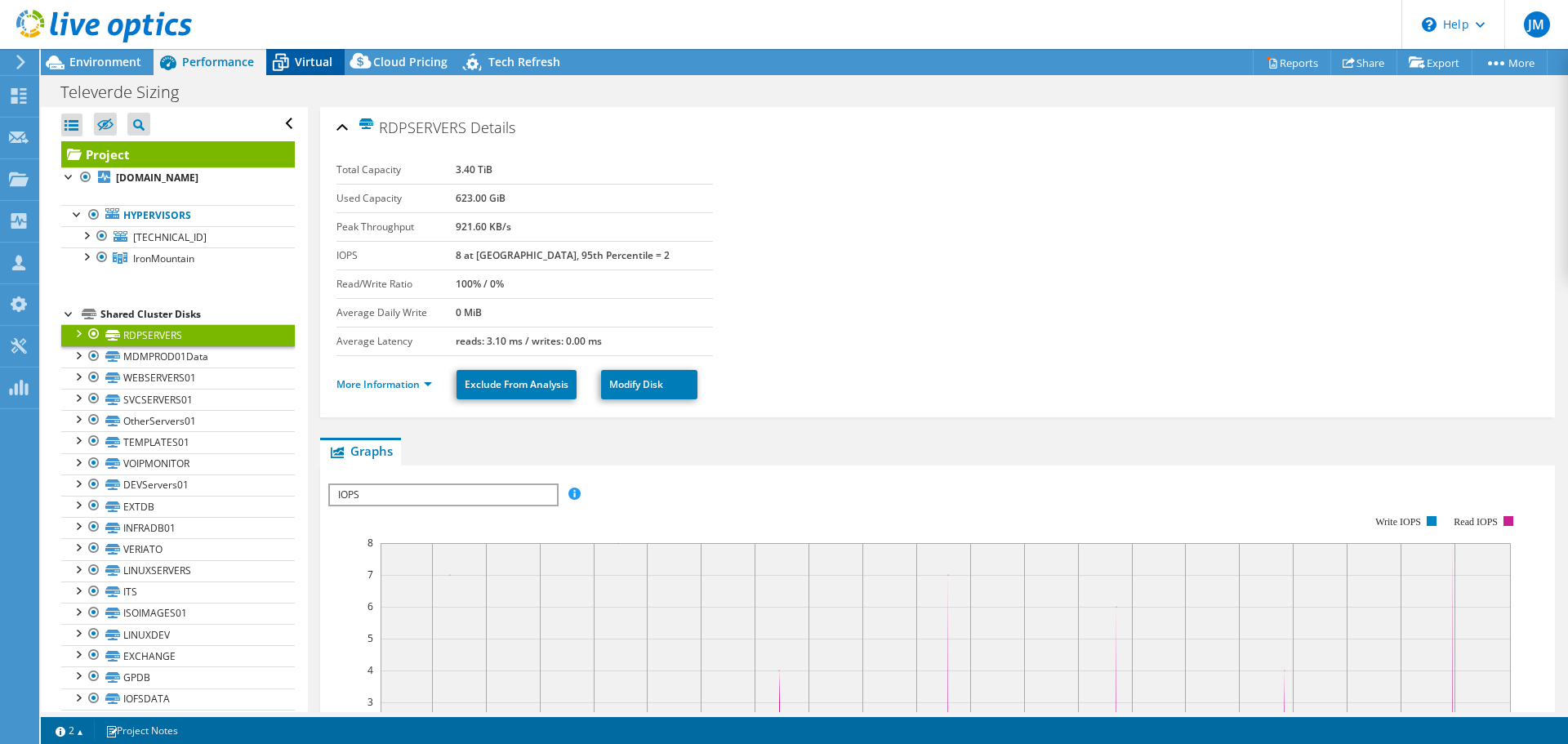
click at [299, 54] on span "Virtual" at bounding box center [313, 61] width 38 height 16
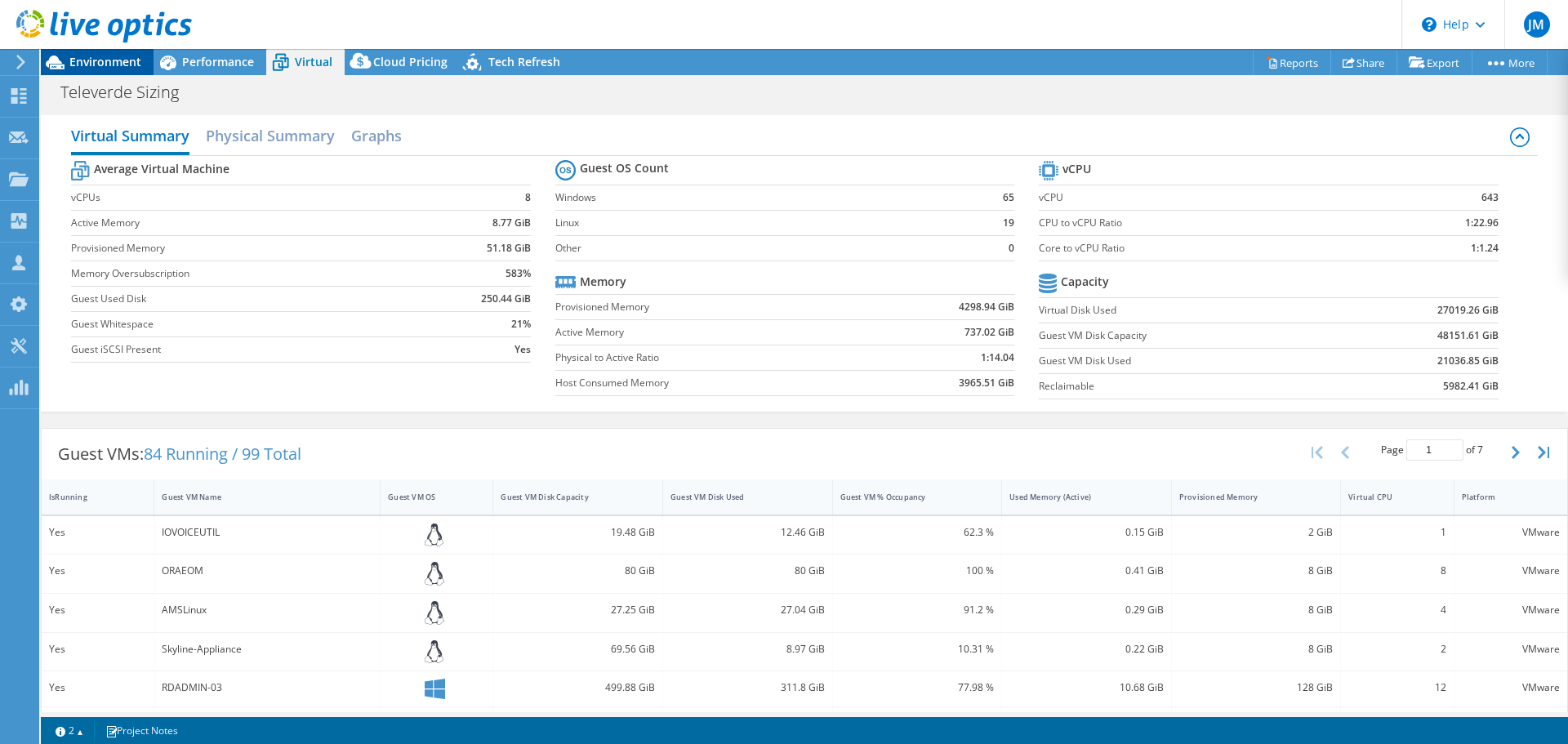
click at [128, 58] on span "Environment" at bounding box center [105, 61] width 72 height 16
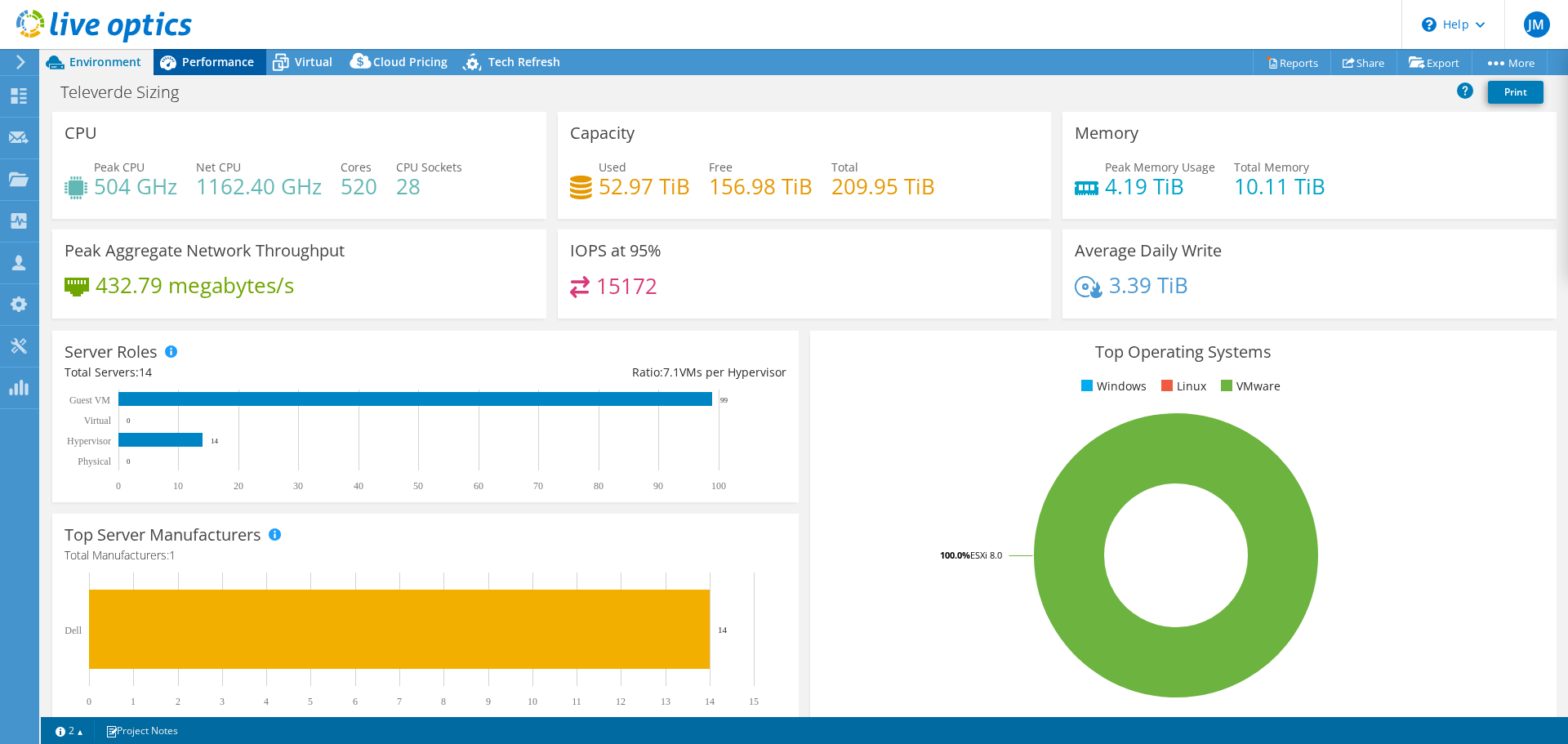
click at [223, 60] on span "Performance" at bounding box center [218, 61] width 72 height 16
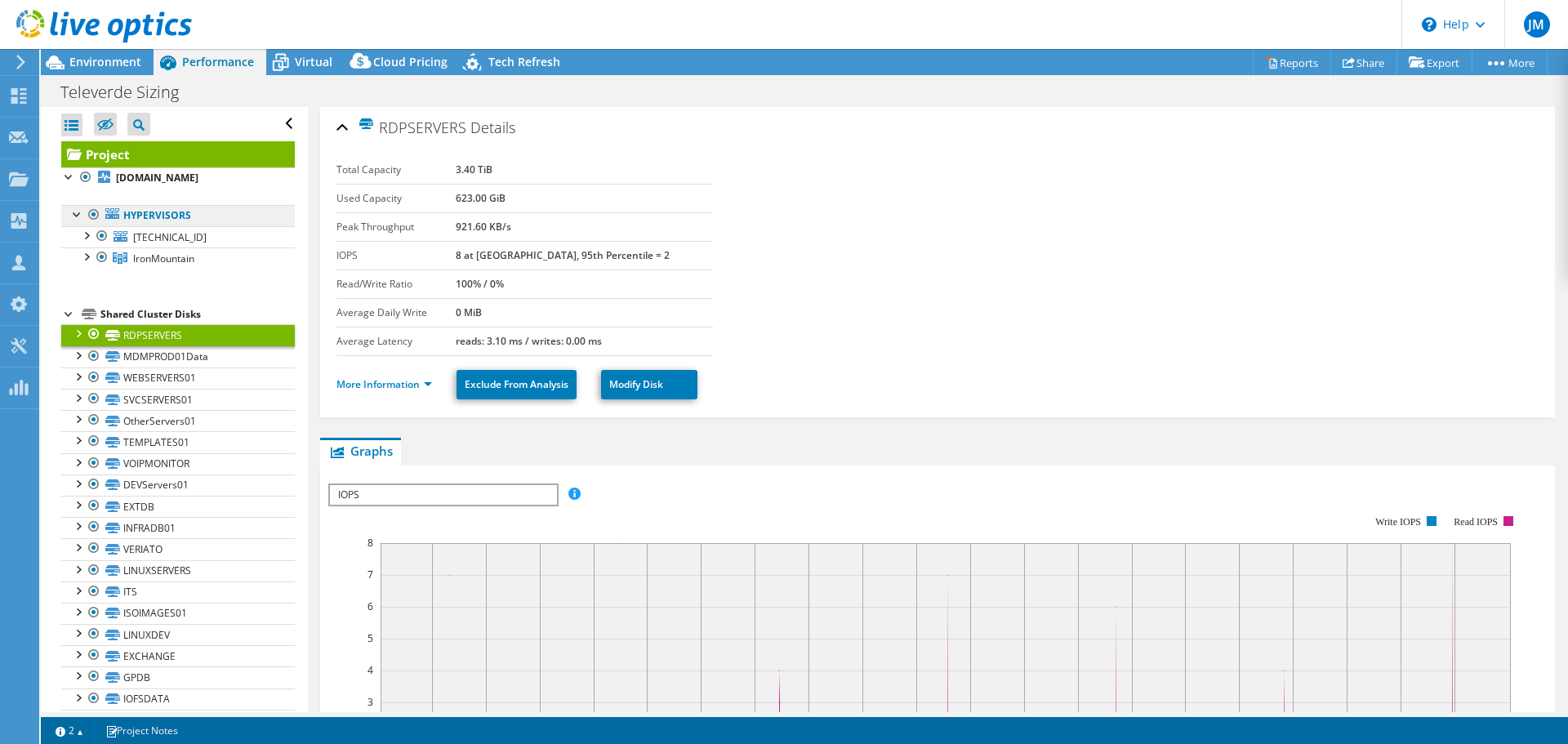
click at [177, 215] on link "Hypervisors" at bounding box center [177, 215] width 234 height 21
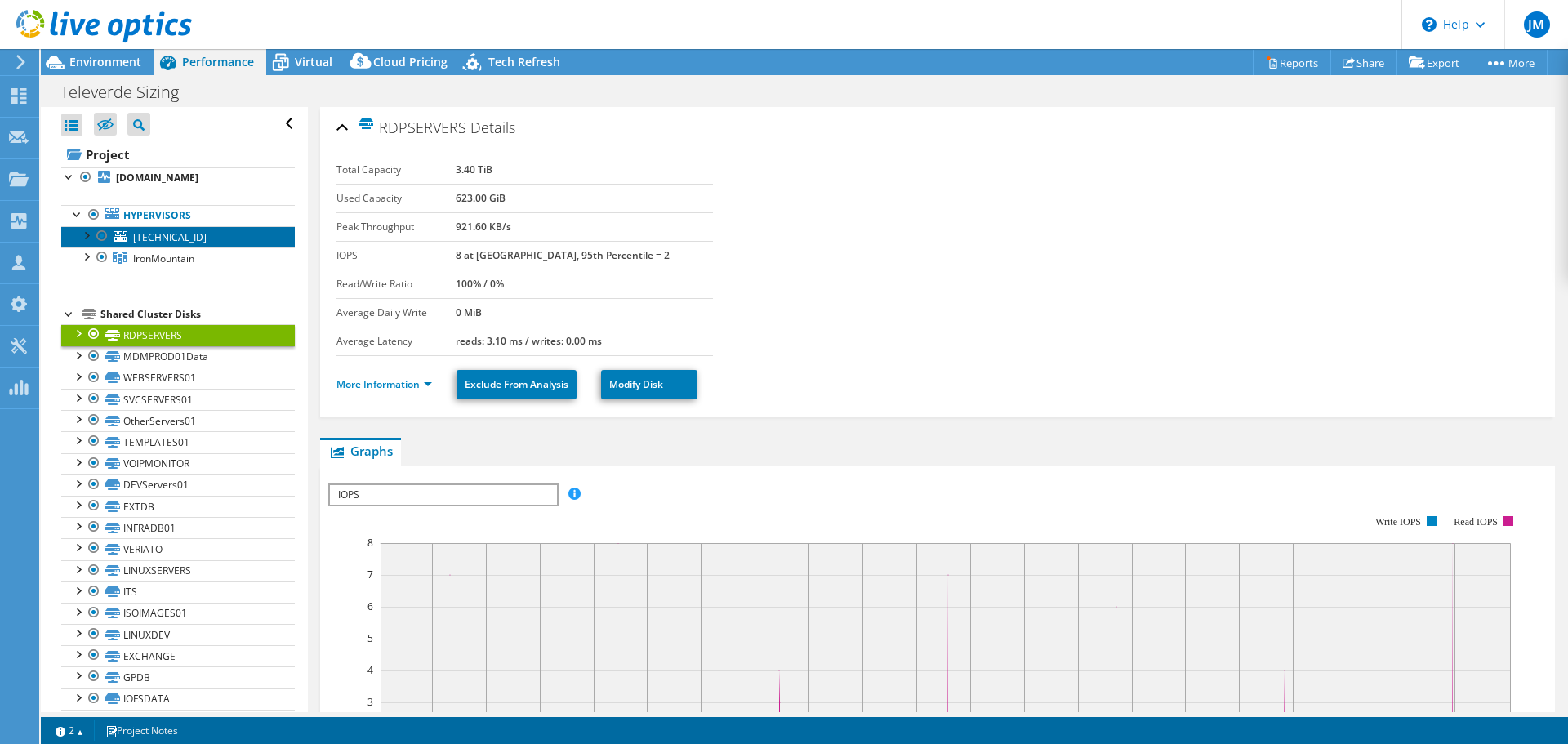
click at [175, 231] on span "[TECHNICAL_ID]" at bounding box center [170, 237] width 74 height 14
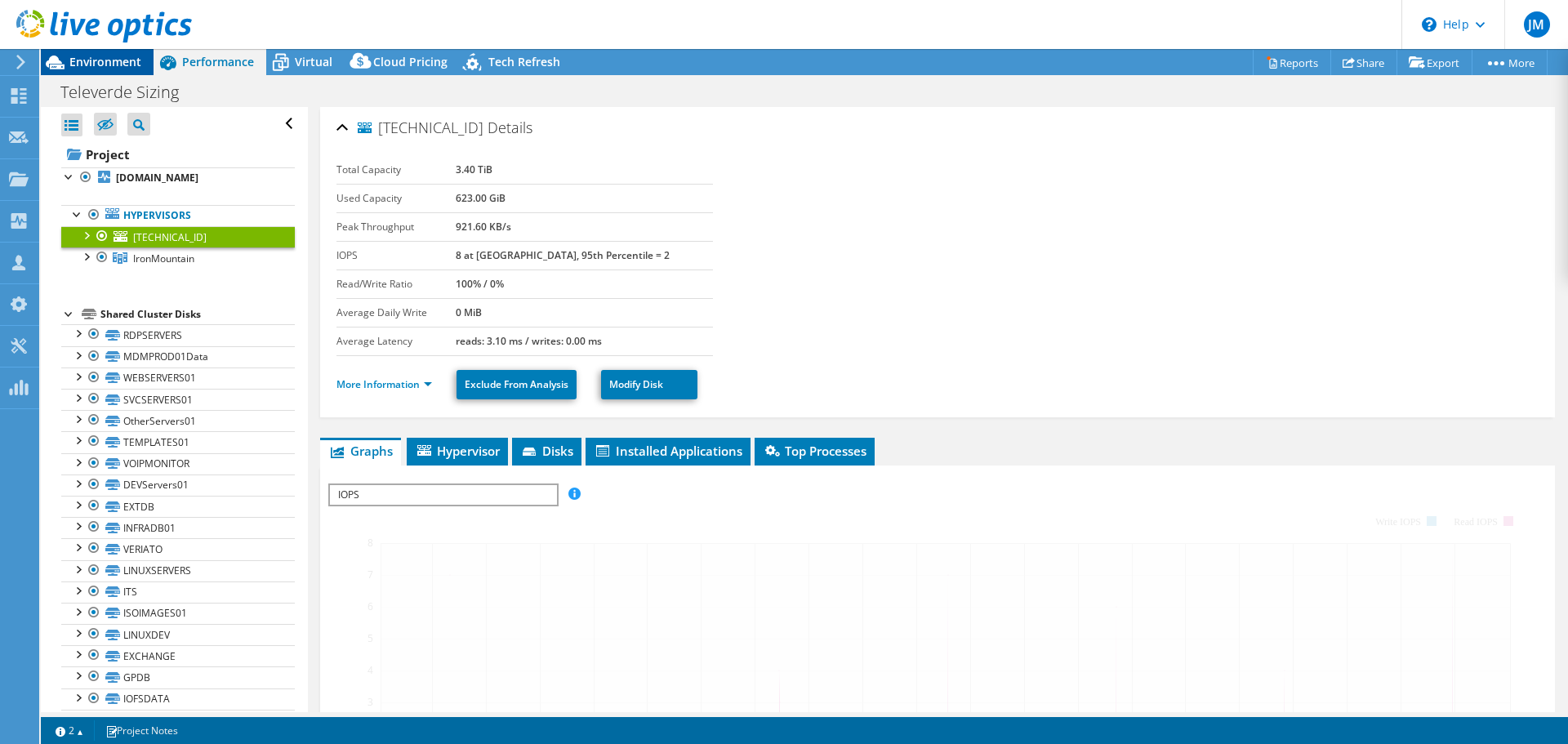
click at [115, 54] on span "Environment" at bounding box center [105, 61] width 72 height 16
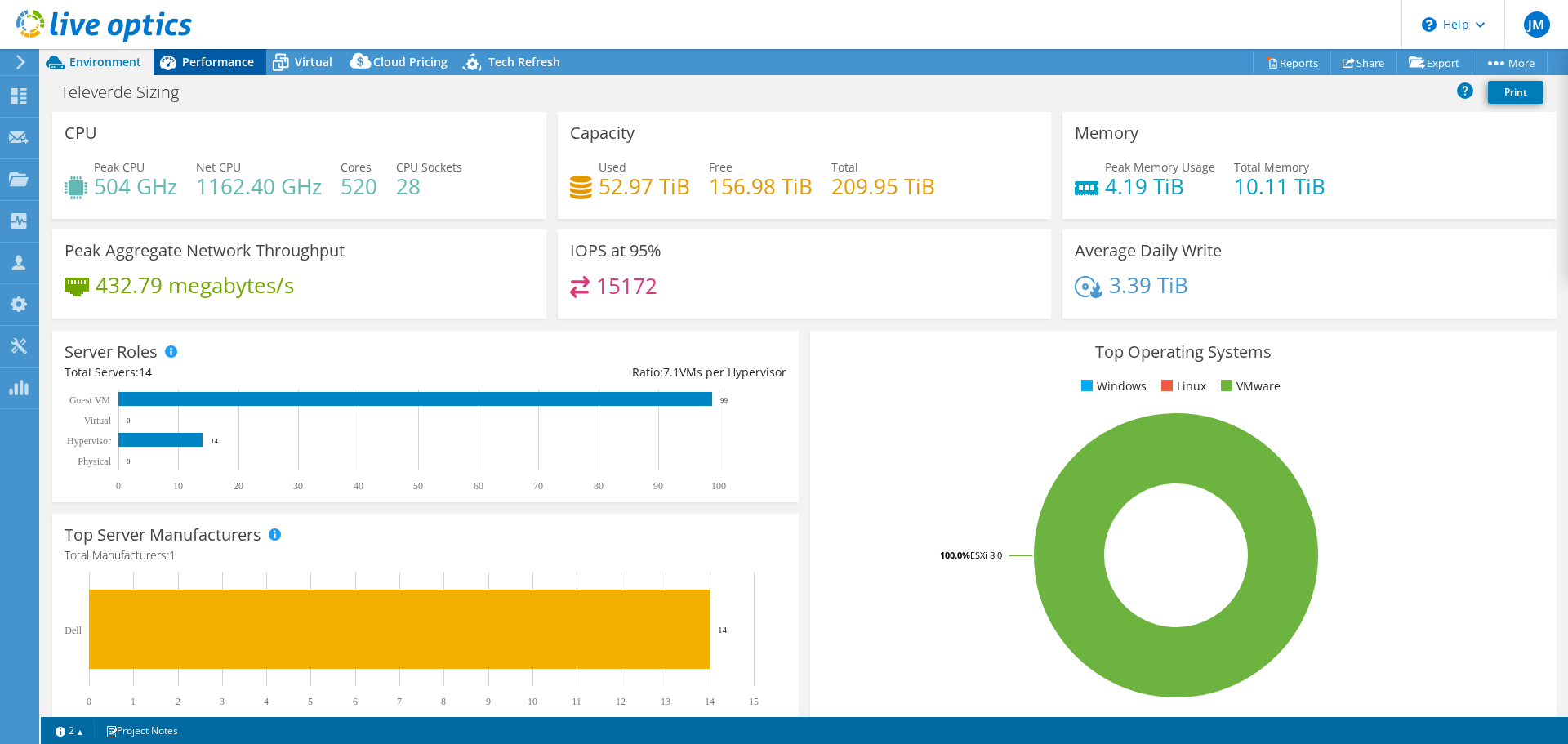
click at [216, 57] on span "Performance" at bounding box center [218, 61] width 72 height 16
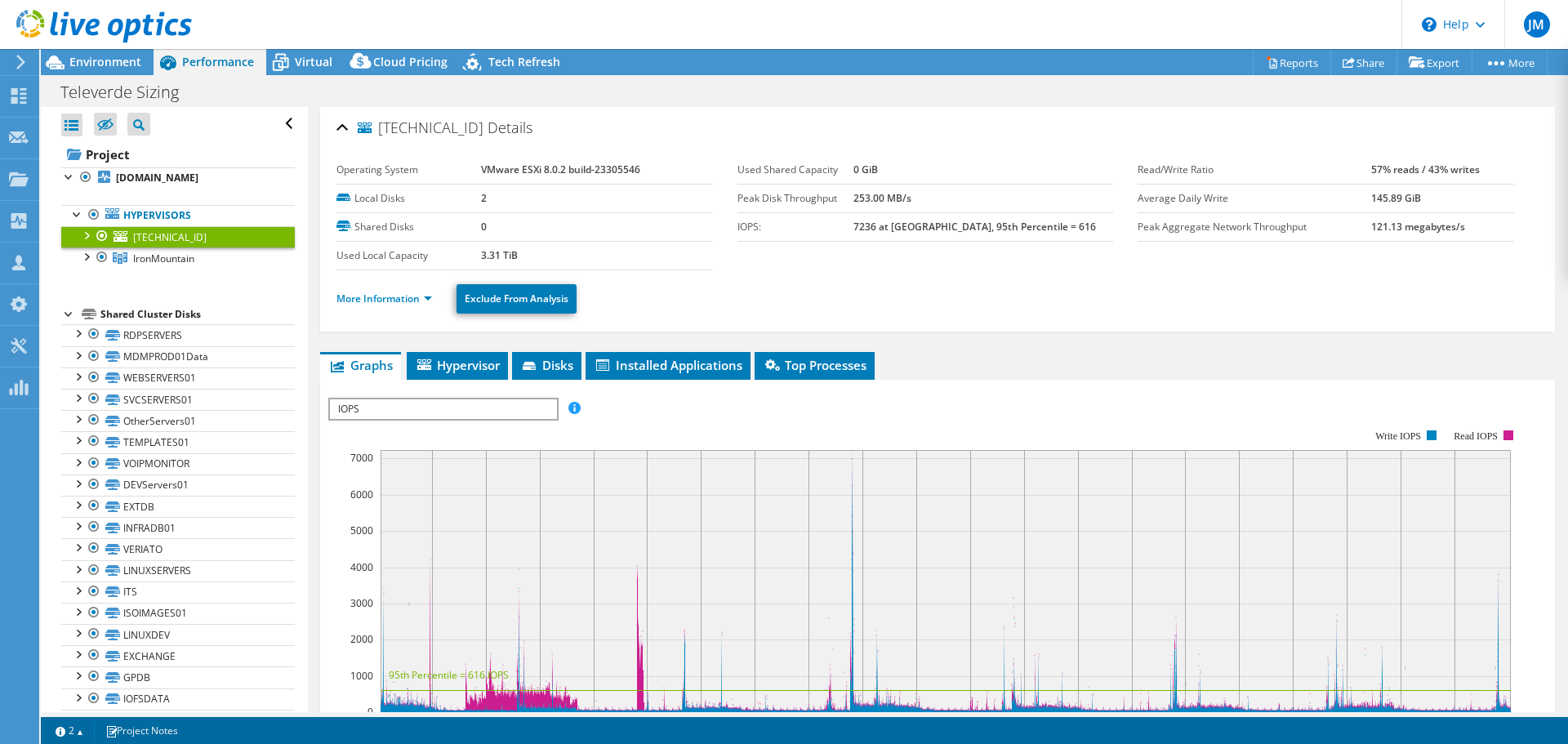
drag, startPoint x: 126, startPoint y: 62, endPoint x: 224, endPoint y: 92, distance: 102.5
click at [126, 62] on span "Environment" at bounding box center [105, 61] width 72 height 16
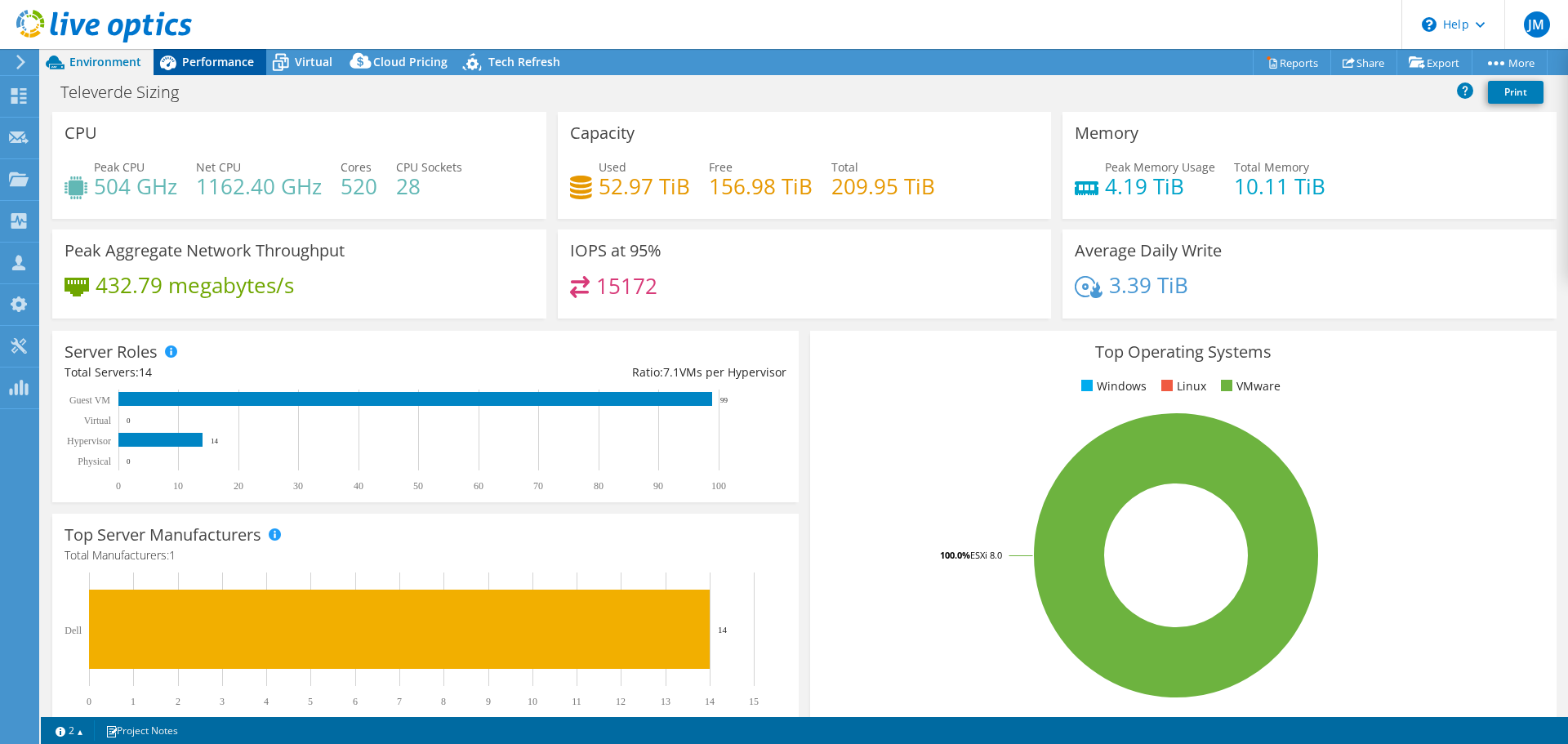
click at [172, 59] on icon at bounding box center [168, 63] width 17 height 15
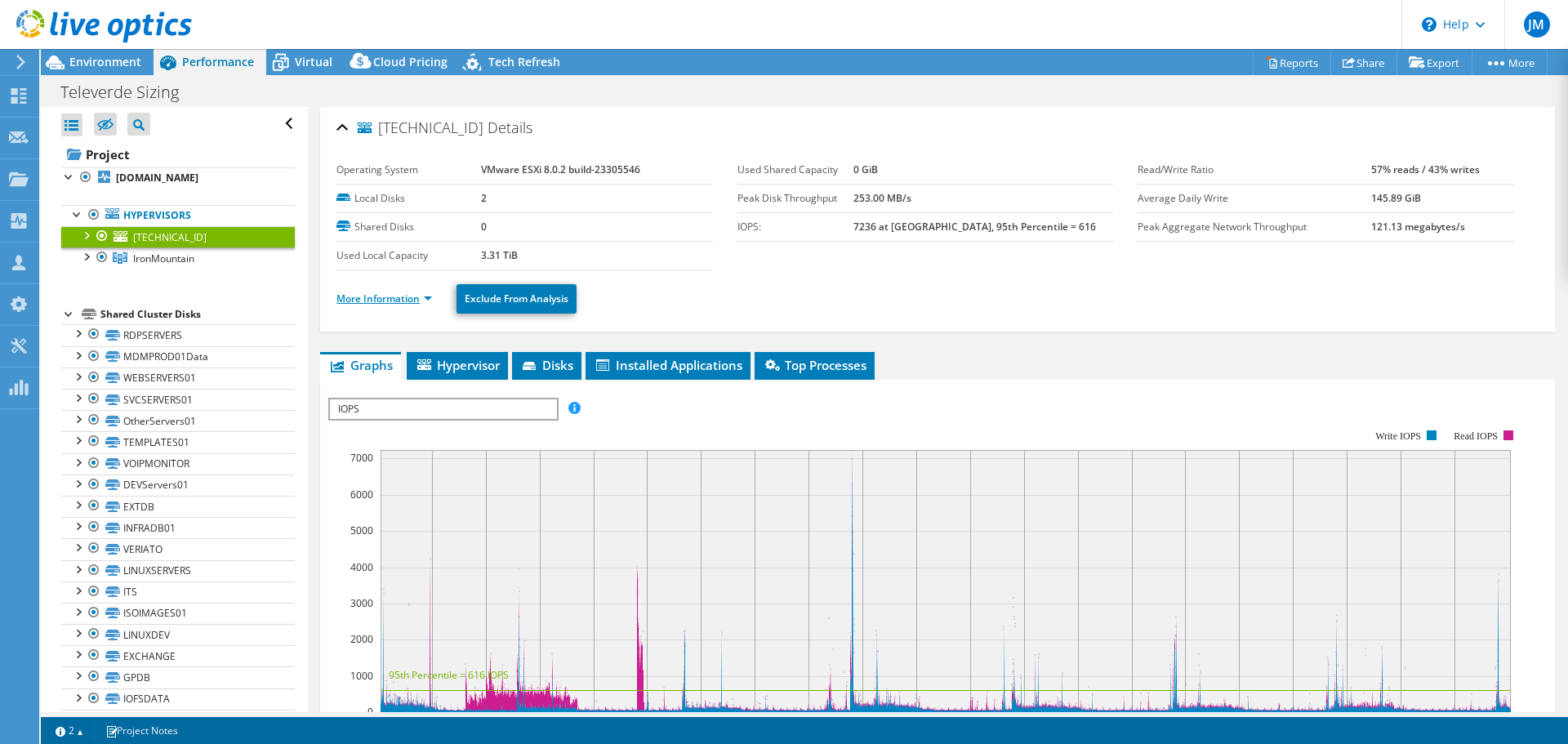
click at [404, 303] on link "More Information" at bounding box center [384, 298] width 95 height 14
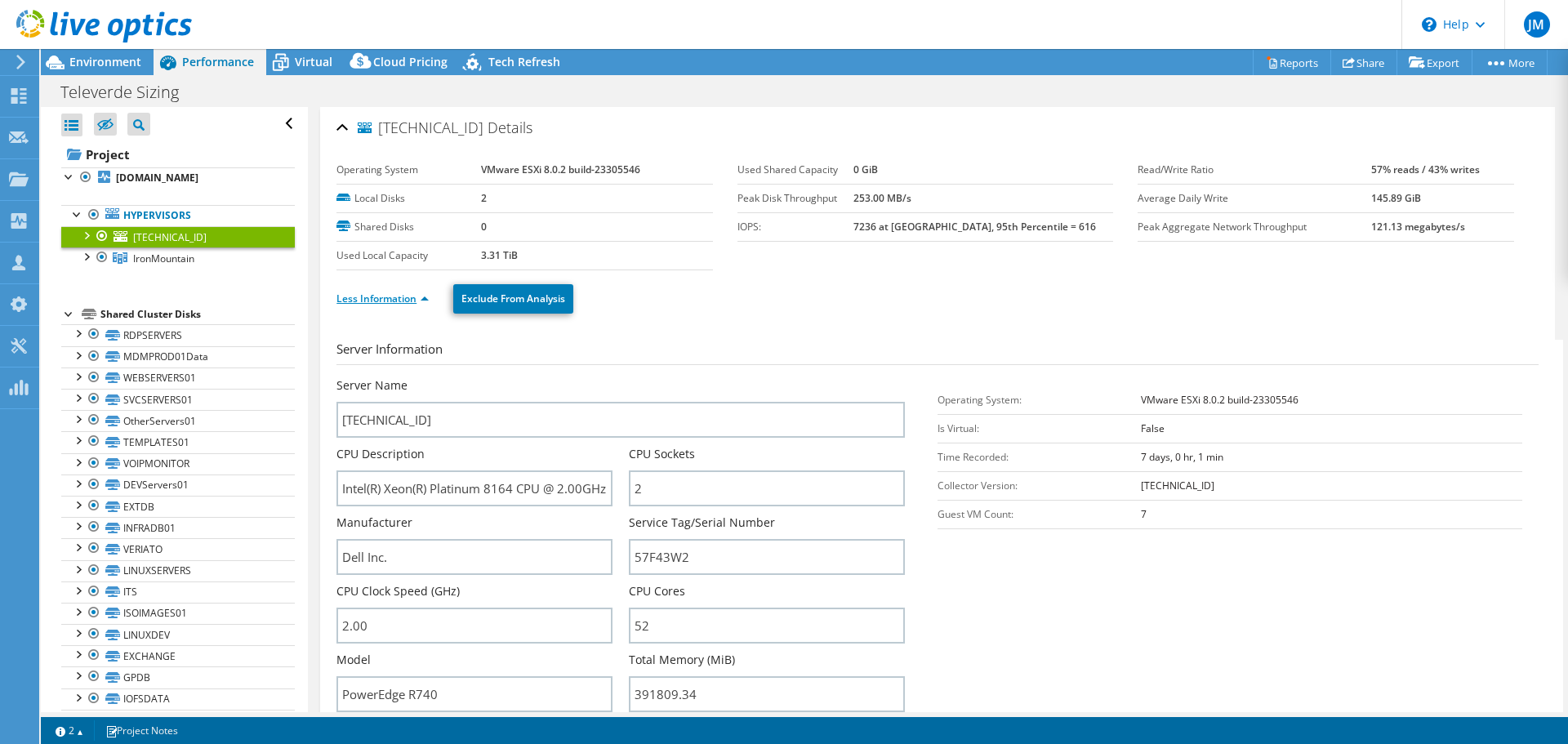
click at [410, 302] on link "Less Information" at bounding box center [383, 298] width 92 height 14
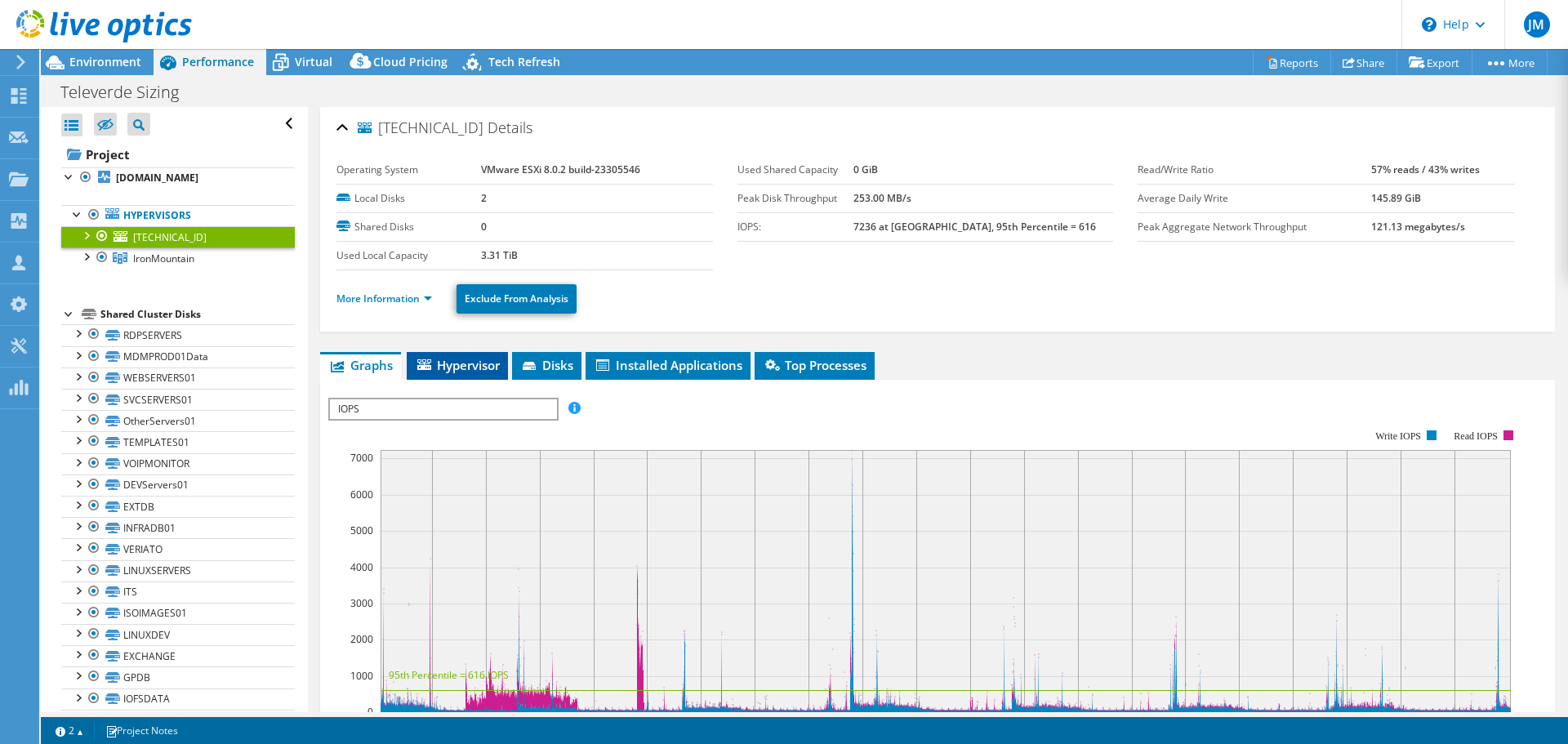
click at [474, 362] on span "Hypervisor" at bounding box center [456, 365] width 85 height 17
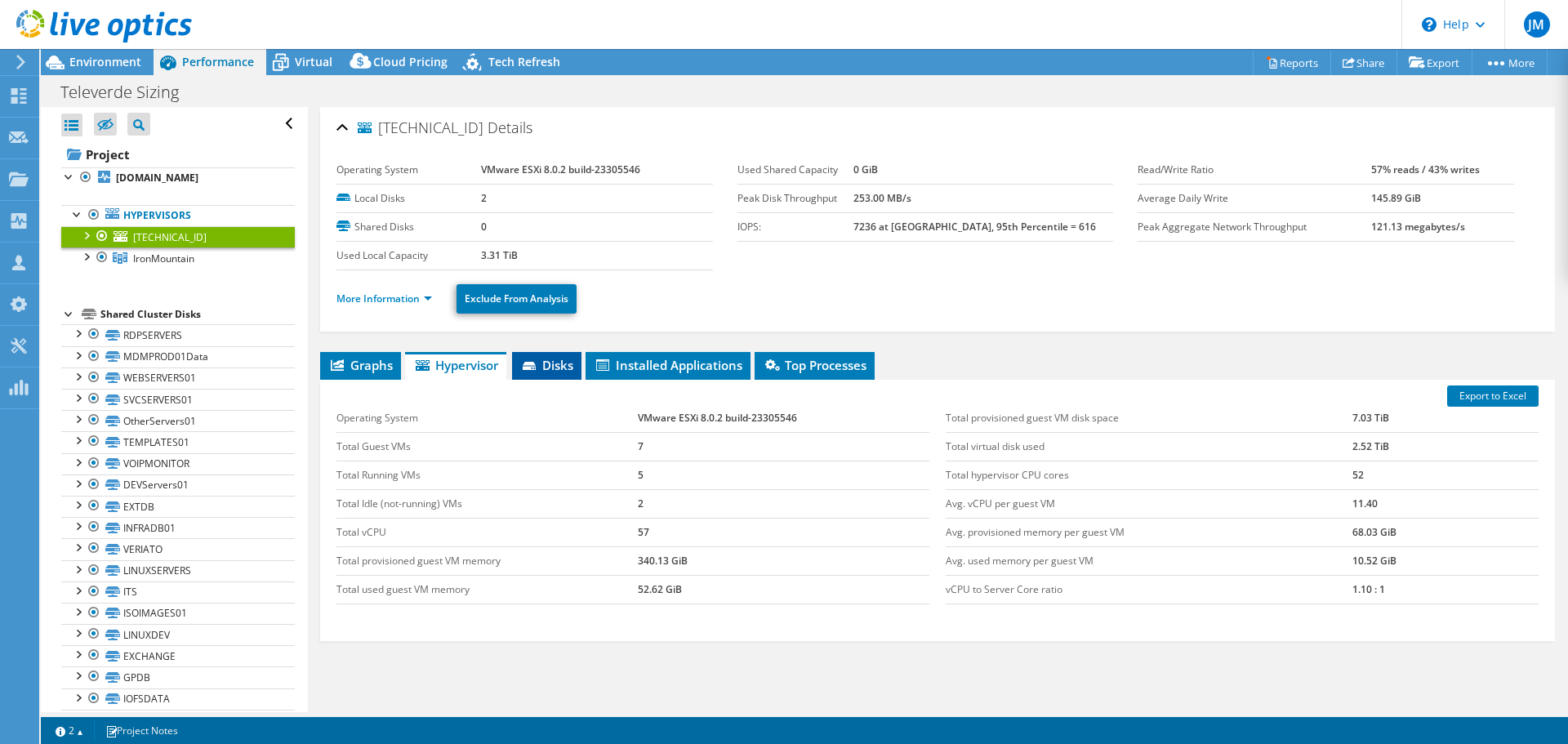
click at [560, 366] on span "Disks" at bounding box center [546, 365] width 53 height 17
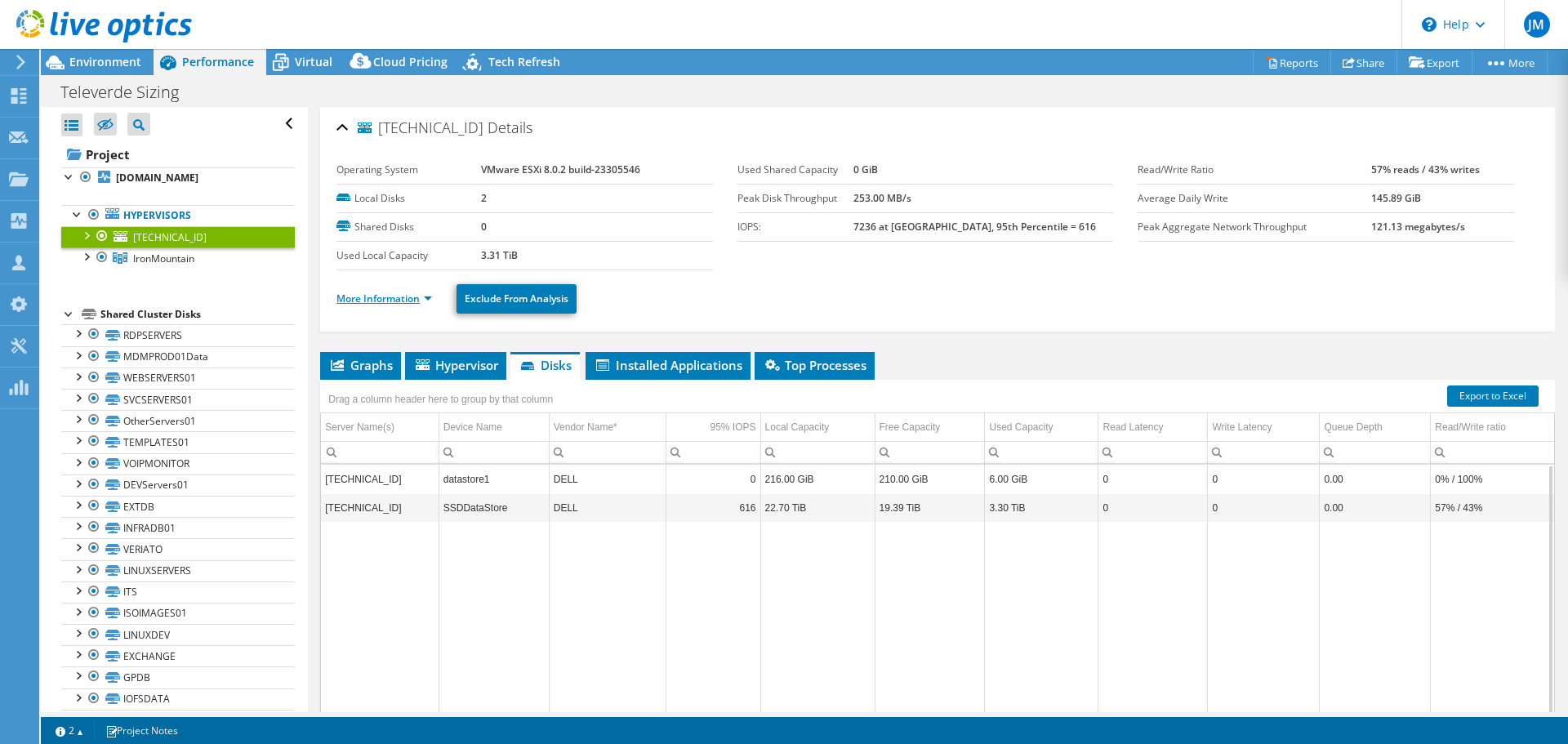
click at [361, 303] on link "More Information" at bounding box center [384, 298] width 95 height 14
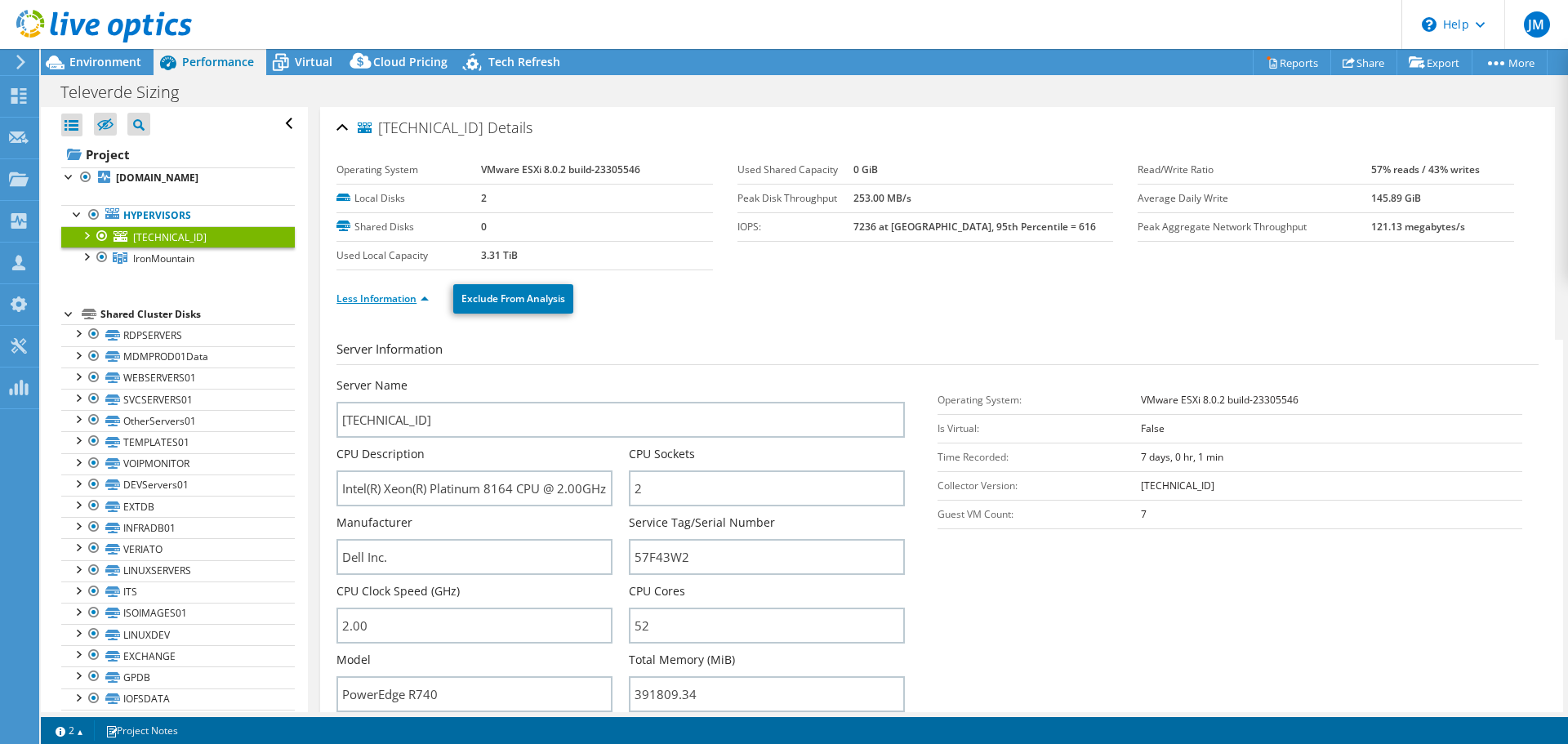
click at [367, 300] on link "Less Information" at bounding box center [383, 298] width 92 height 14
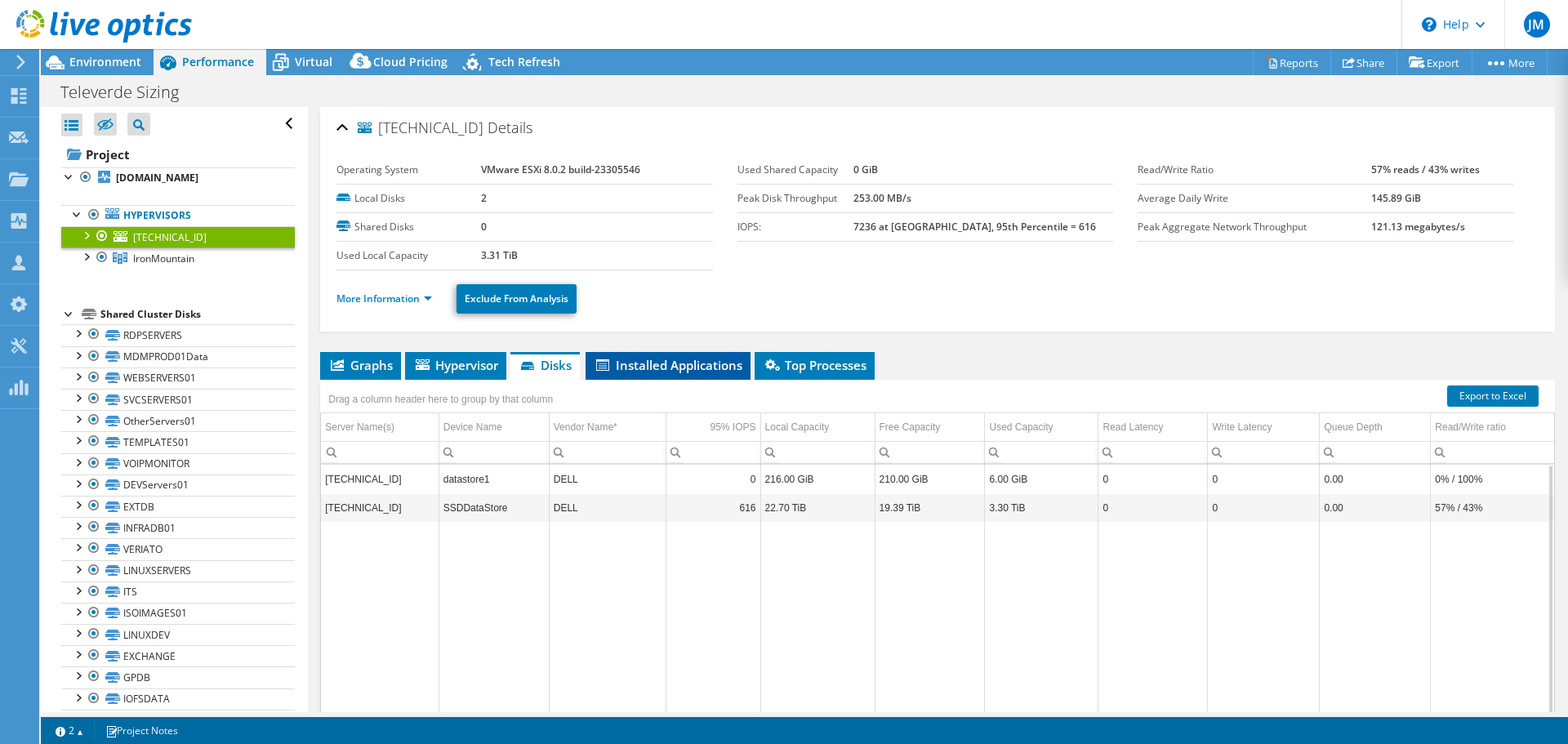
click at [655, 366] on span "Installed Applications" at bounding box center [668, 365] width 149 height 17
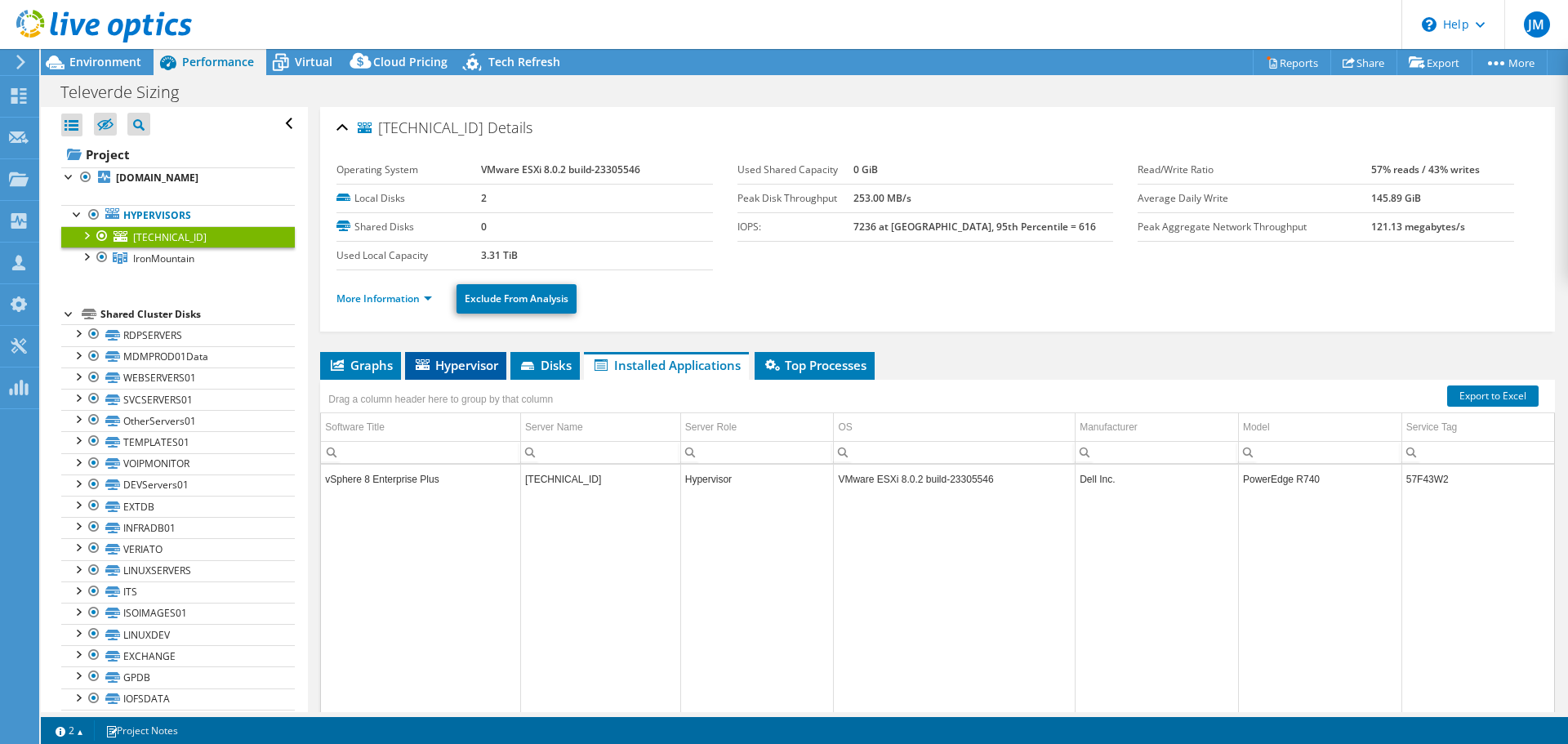
click at [482, 367] on span "Hypervisor" at bounding box center [455, 365] width 85 height 17
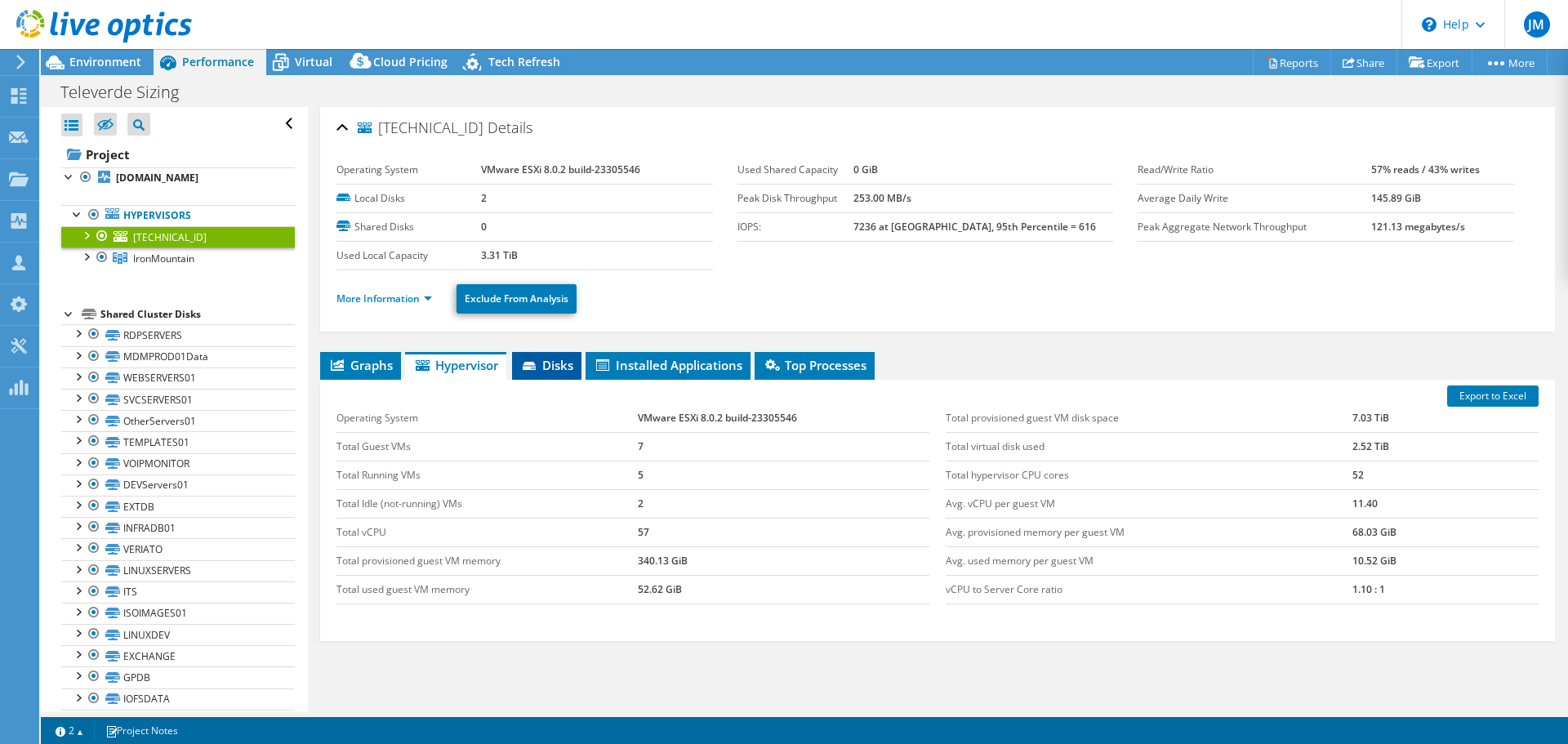
click at [529, 365] on icon at bounding box center [529, 366] width 13 height 8
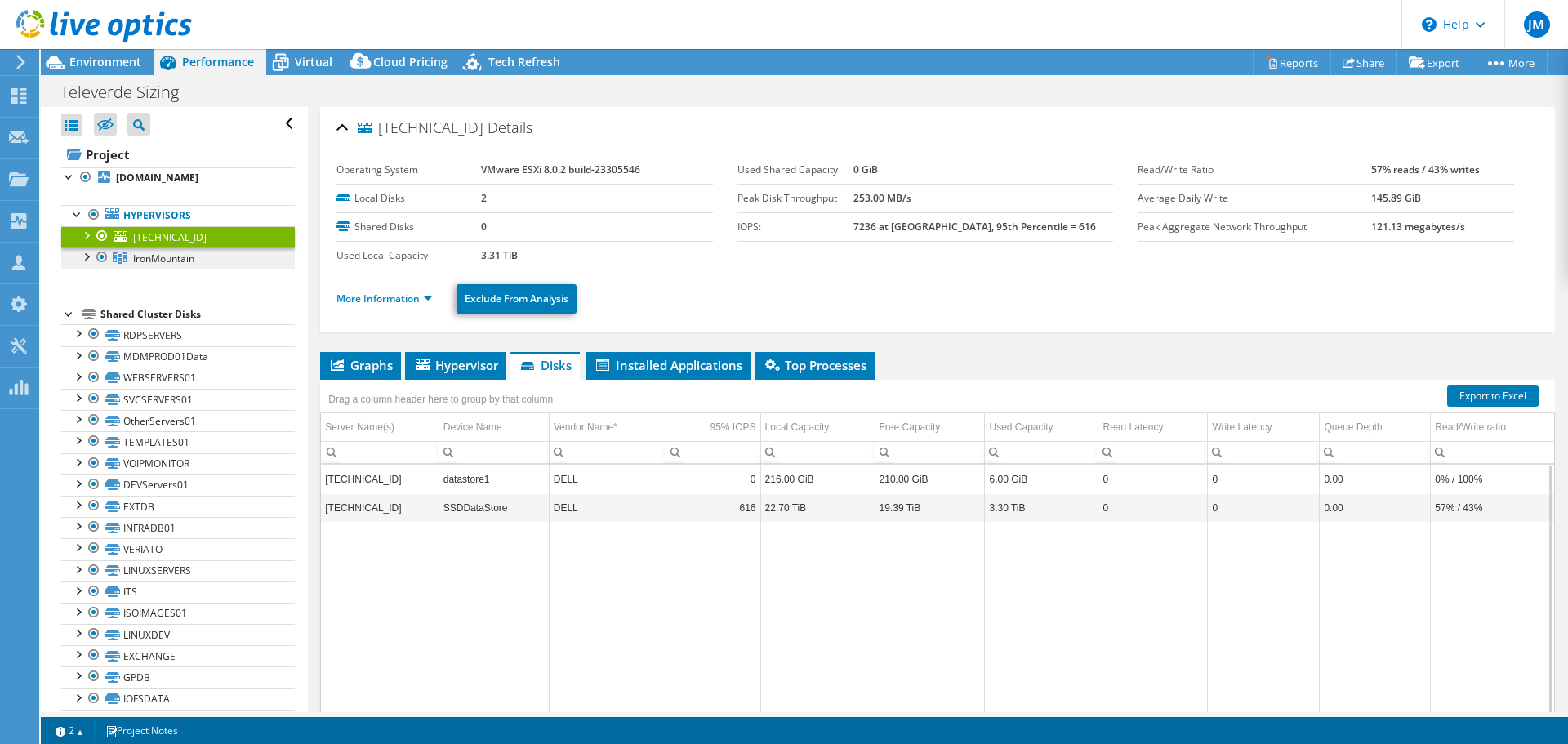
click at [183, 260] on span "IronMountain" at bounding box center [163, 258] width 61 height 14
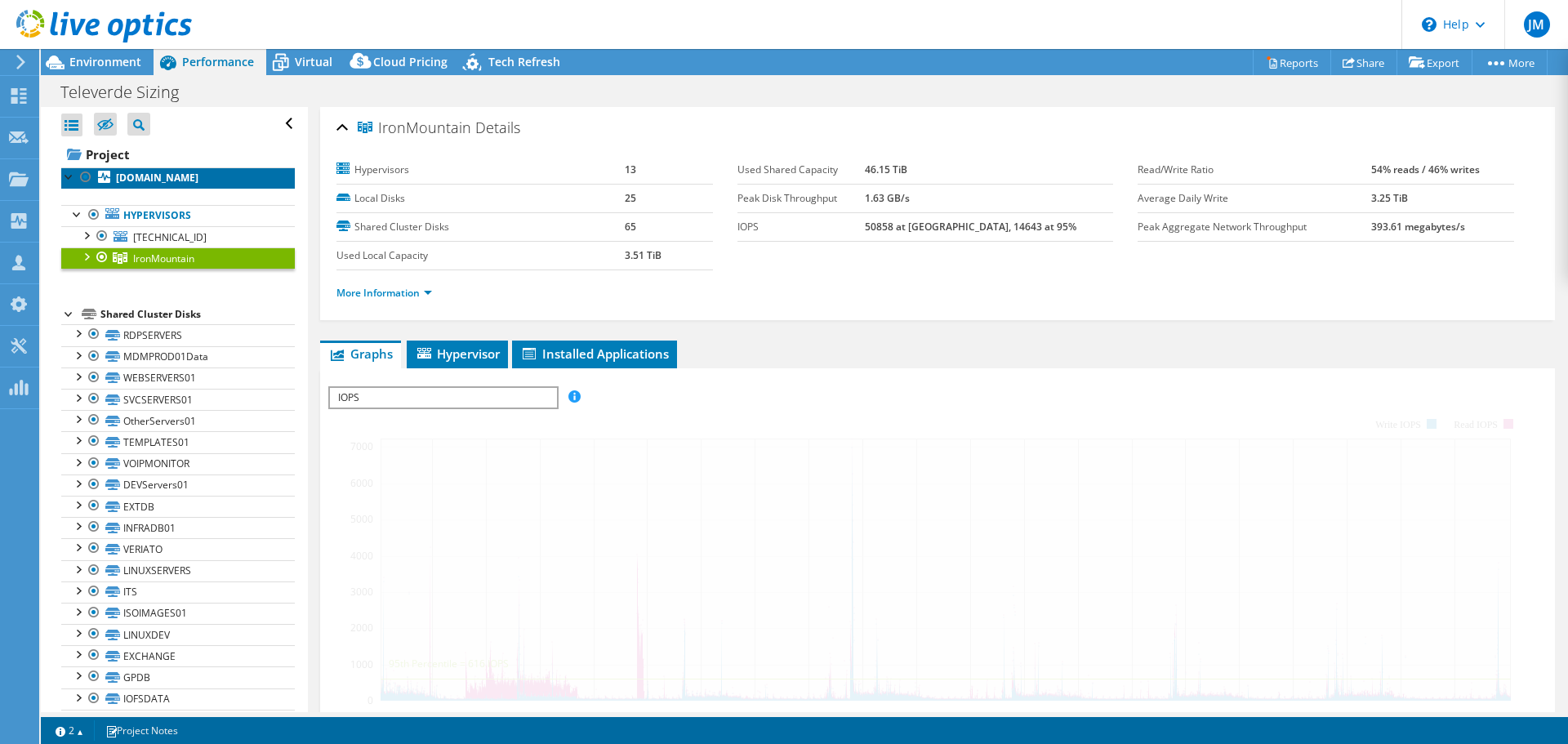
click at [177, 177] on b "[DOMAIN_NAME]" at bounding box center [157, 177] width 83 height 14
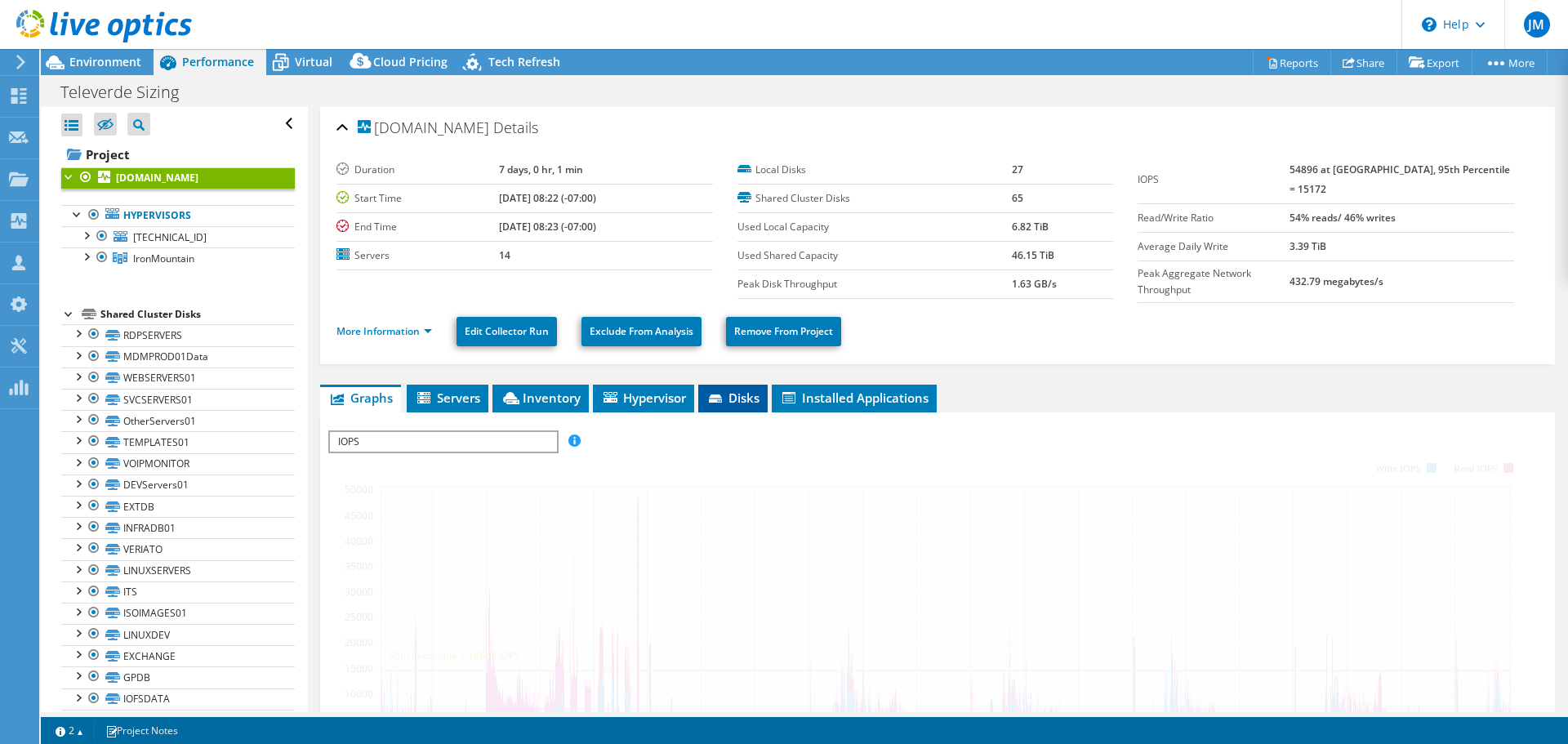
click at [757, 392] on span "Disks" at bounding box center [733, 398] width 53 height 17
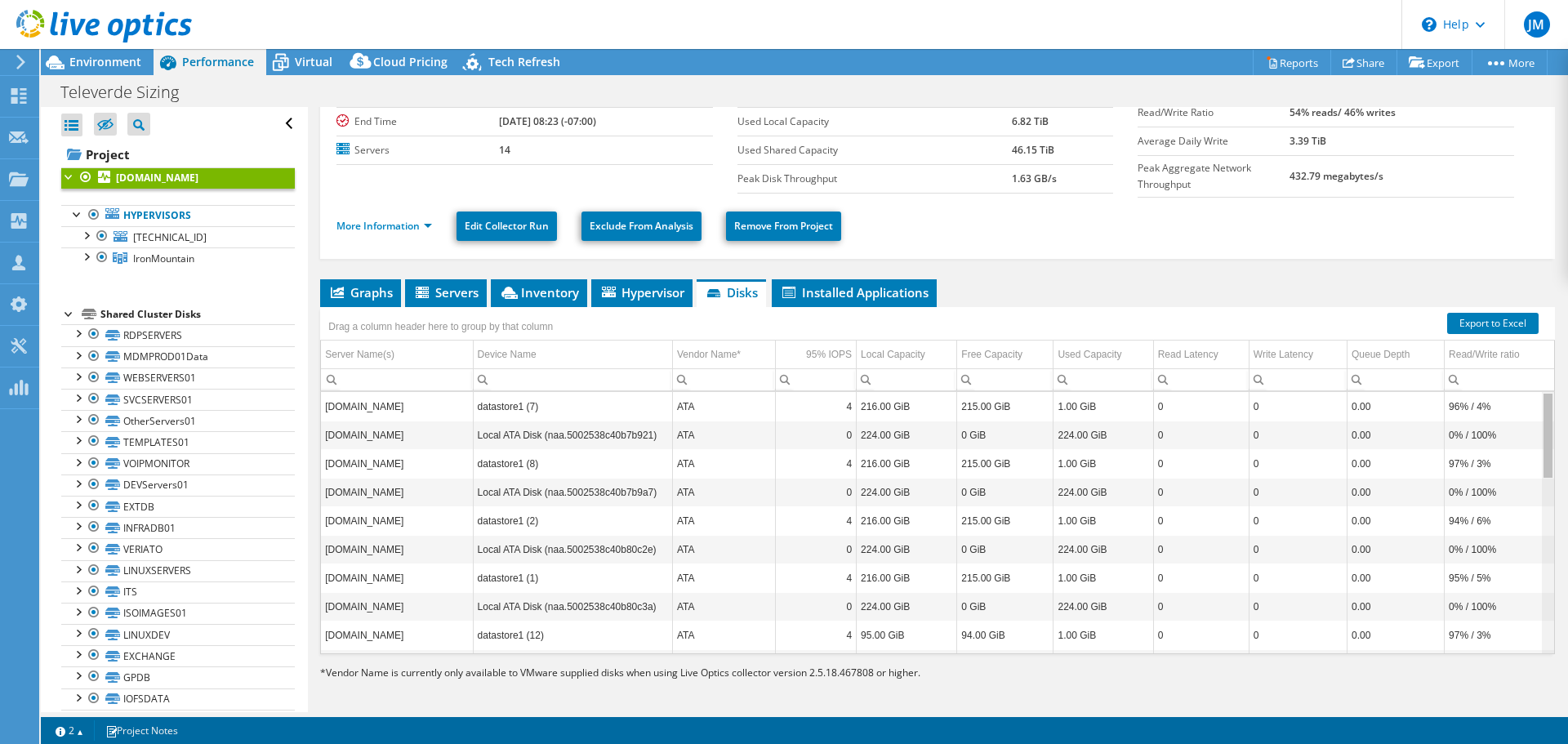
drag, startPoint x: 1533, startPoint y: 414, endPoint x: 1514, endPoint y: 396, distance: 26.2
click at [1514, 396] on body "JM Partner Team Member [PERSON_NAME] [PERSON_NAME][EMAIL_ADDRESS][DOMAIN_NAME] …" at bounding box center [784, 372] width 1568 height 744
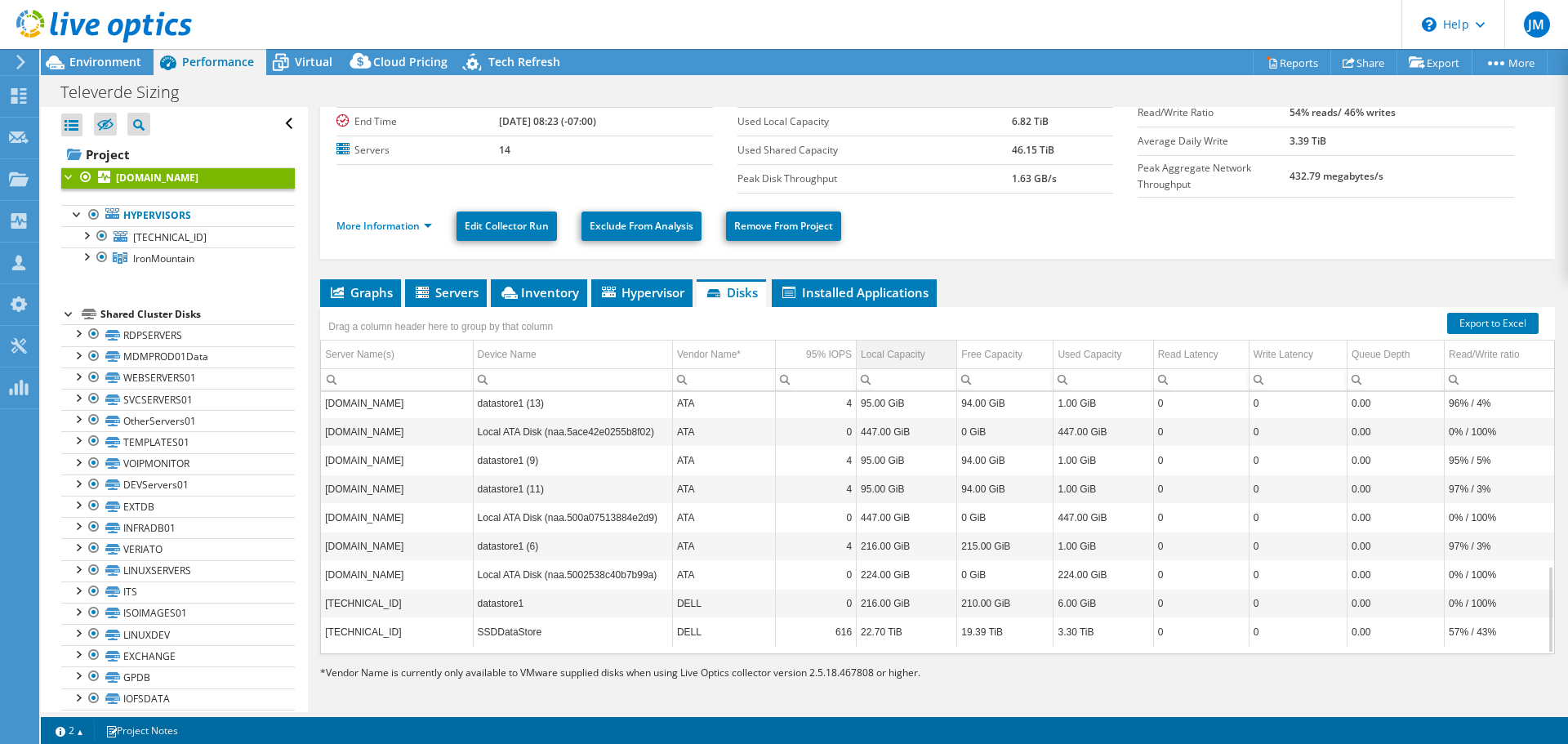
click at [896, 353] on div "Local Capacity" at bounding box center [892, 354] width 64 height 19
click at [916, 354] on div "Local Capacity" at bounding box center [892, 354] width 64 height 19
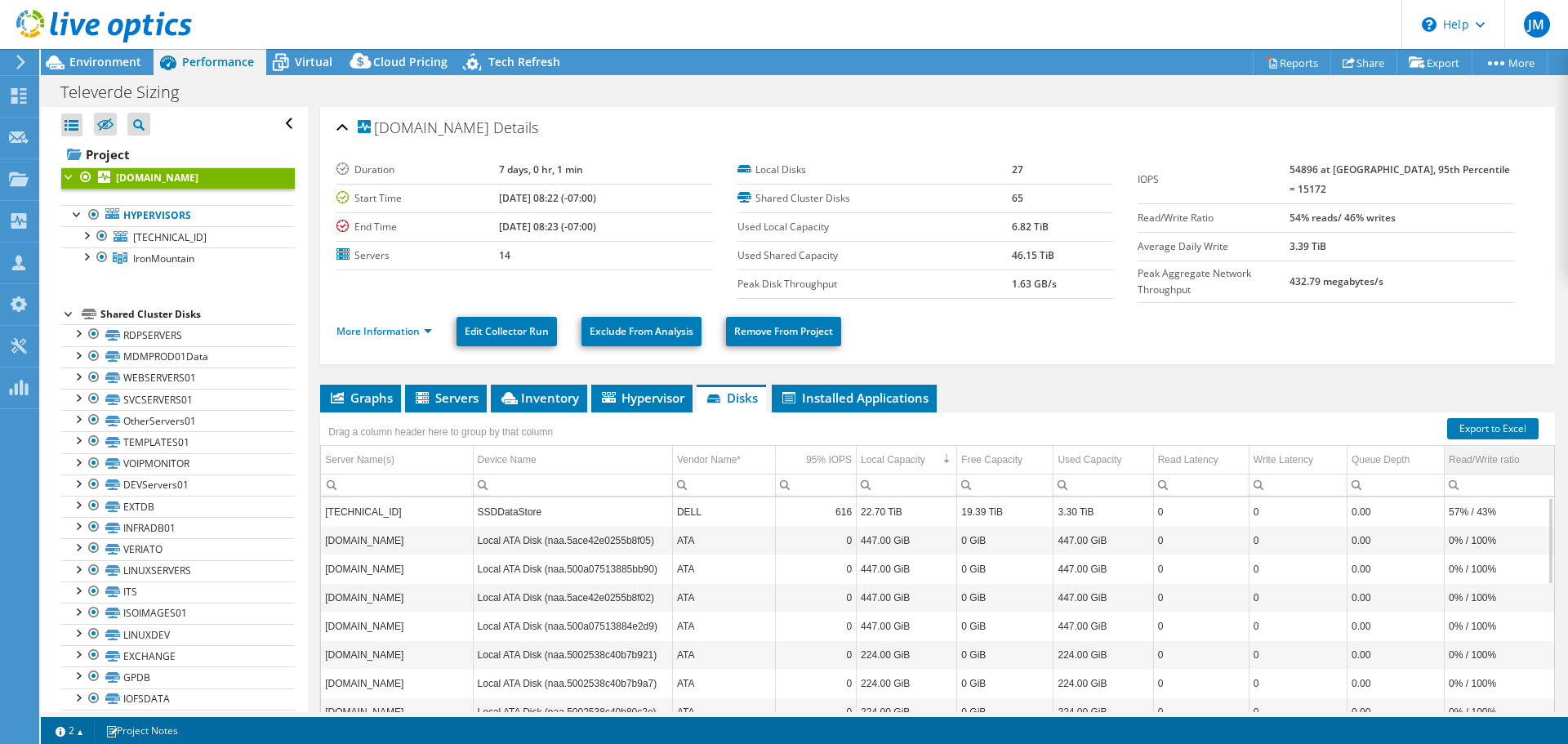
scroll to position [82, 0]
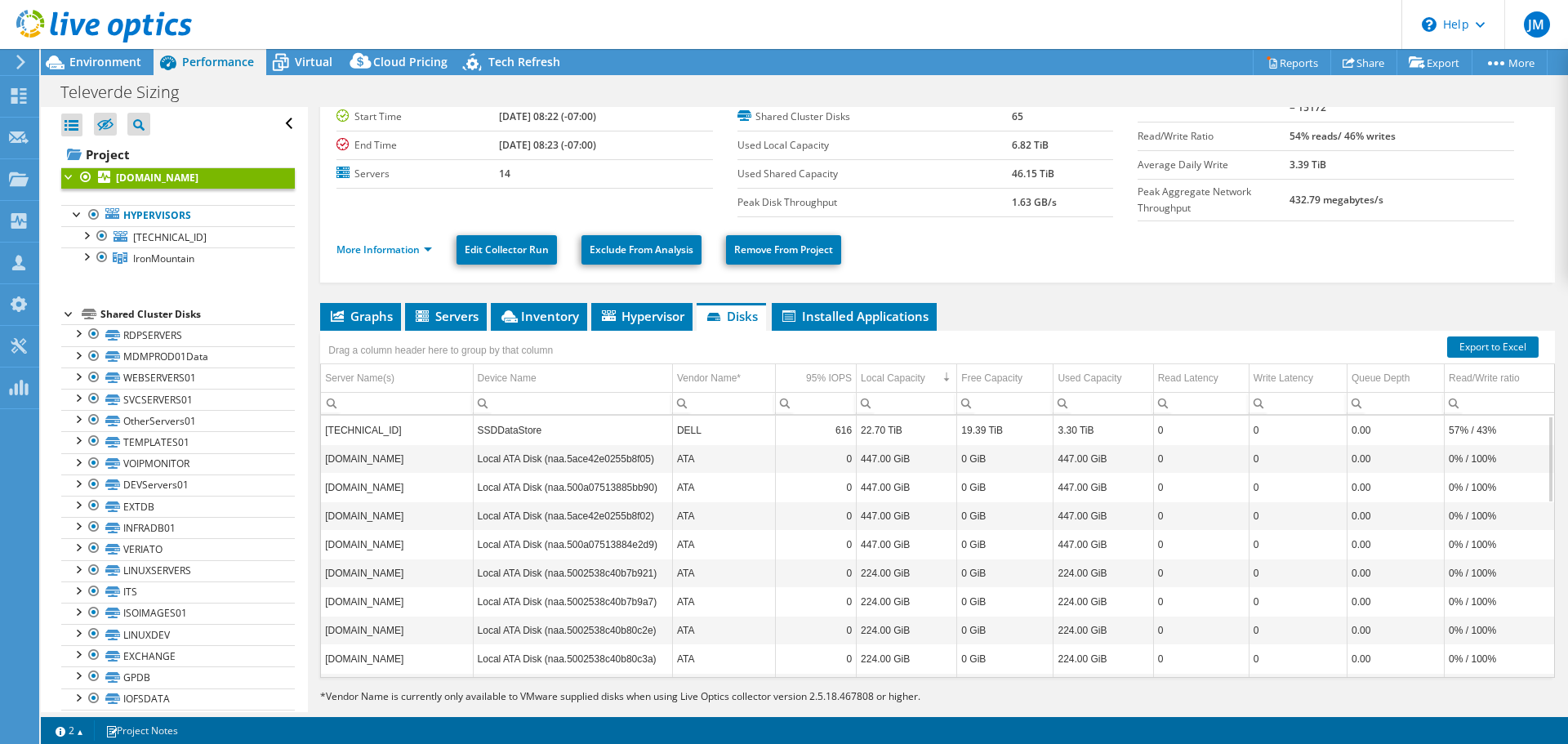
click at [98, 23] on use at bounding box center [105, 26] width 176 height 33
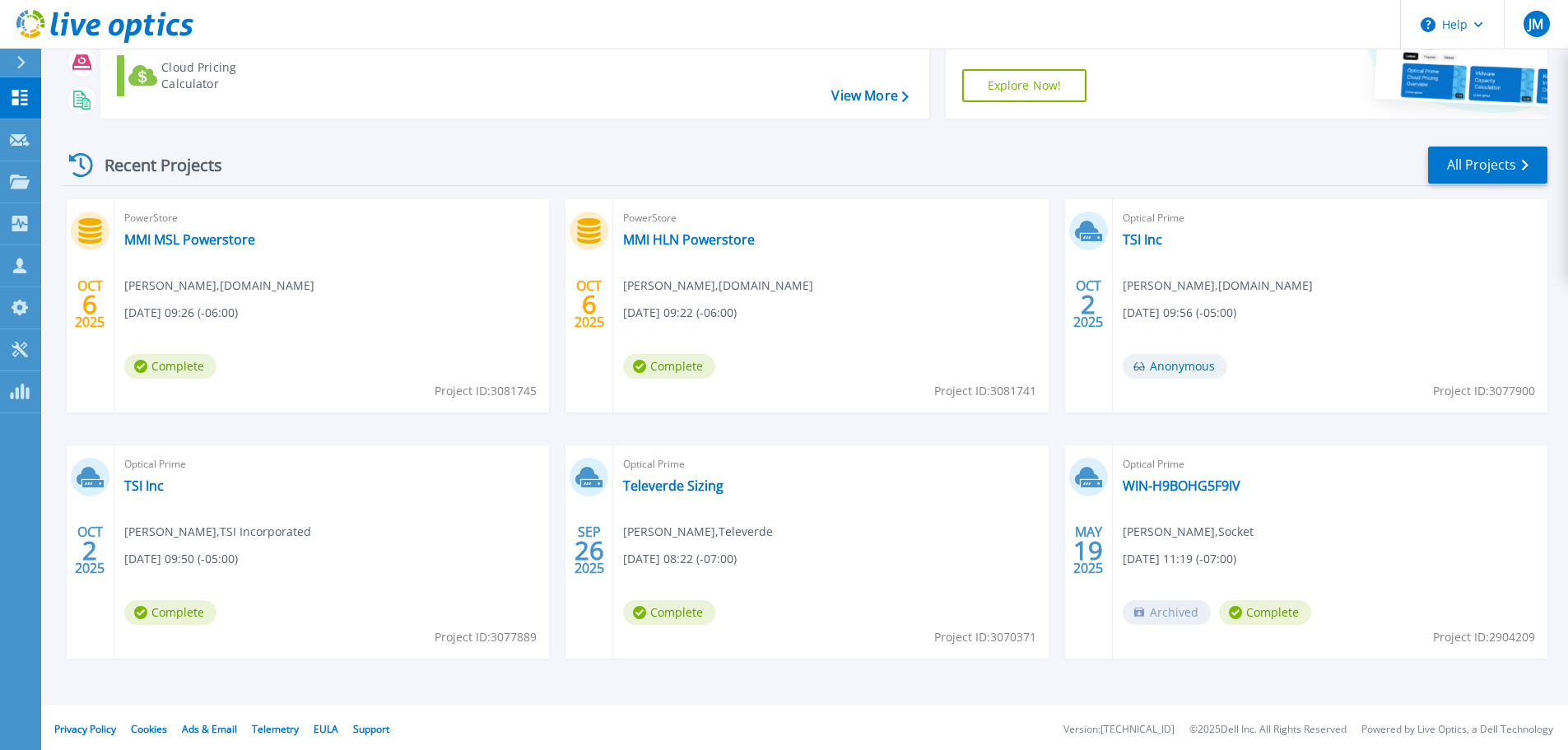
scroll to position [162, 0]
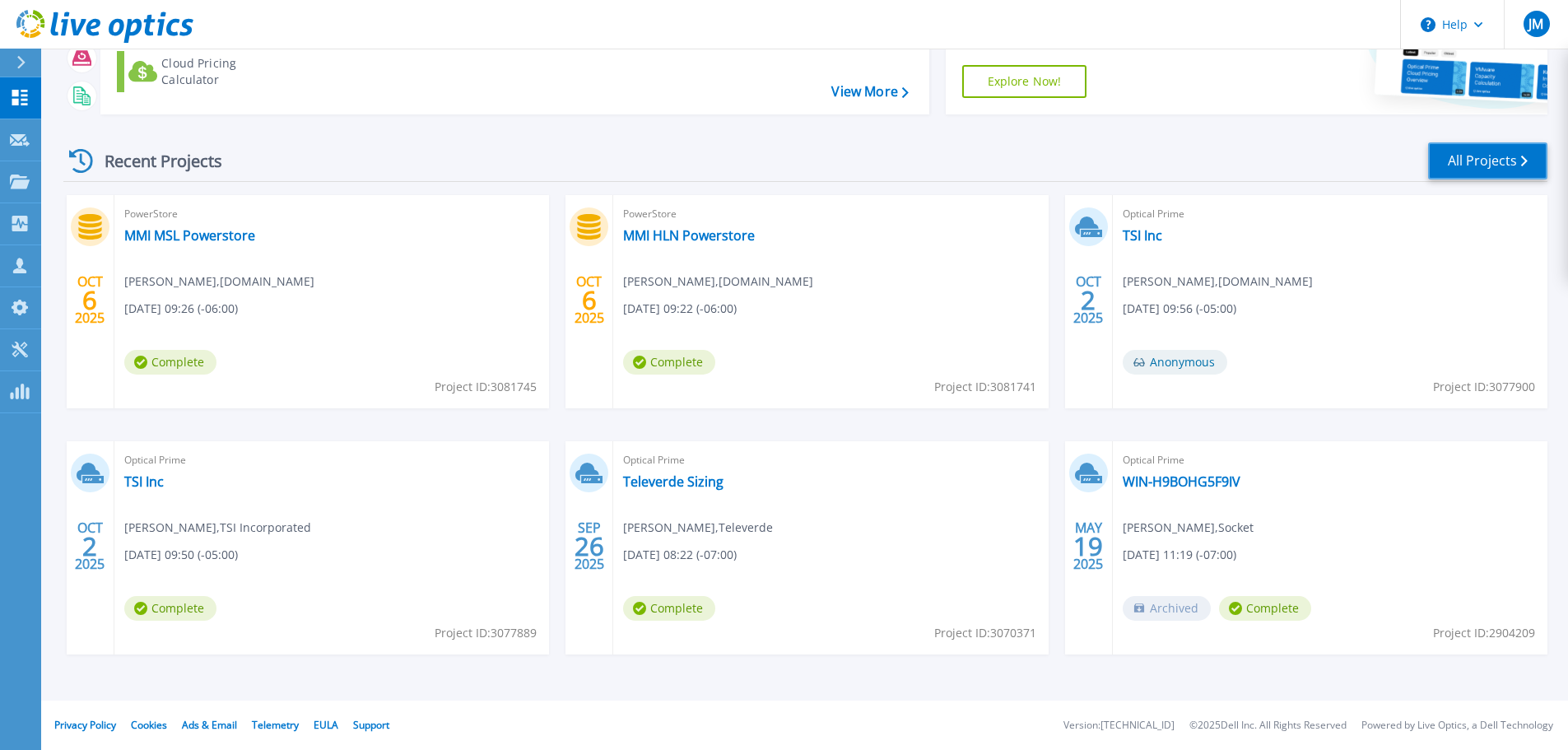
click at [1499, 154] on link "All Projects" at bounding box center [1487, 161] width 119 height 37
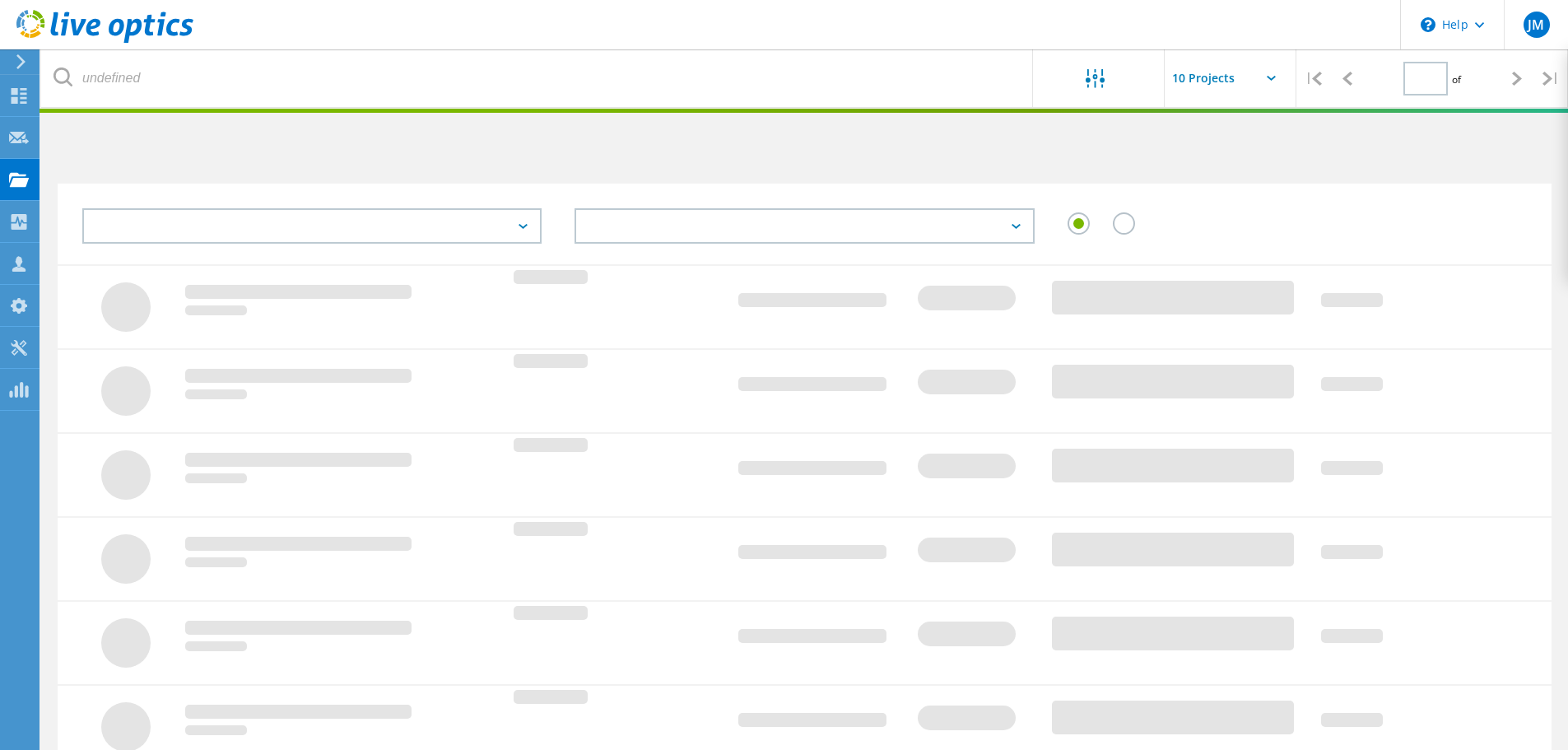
type input "1"
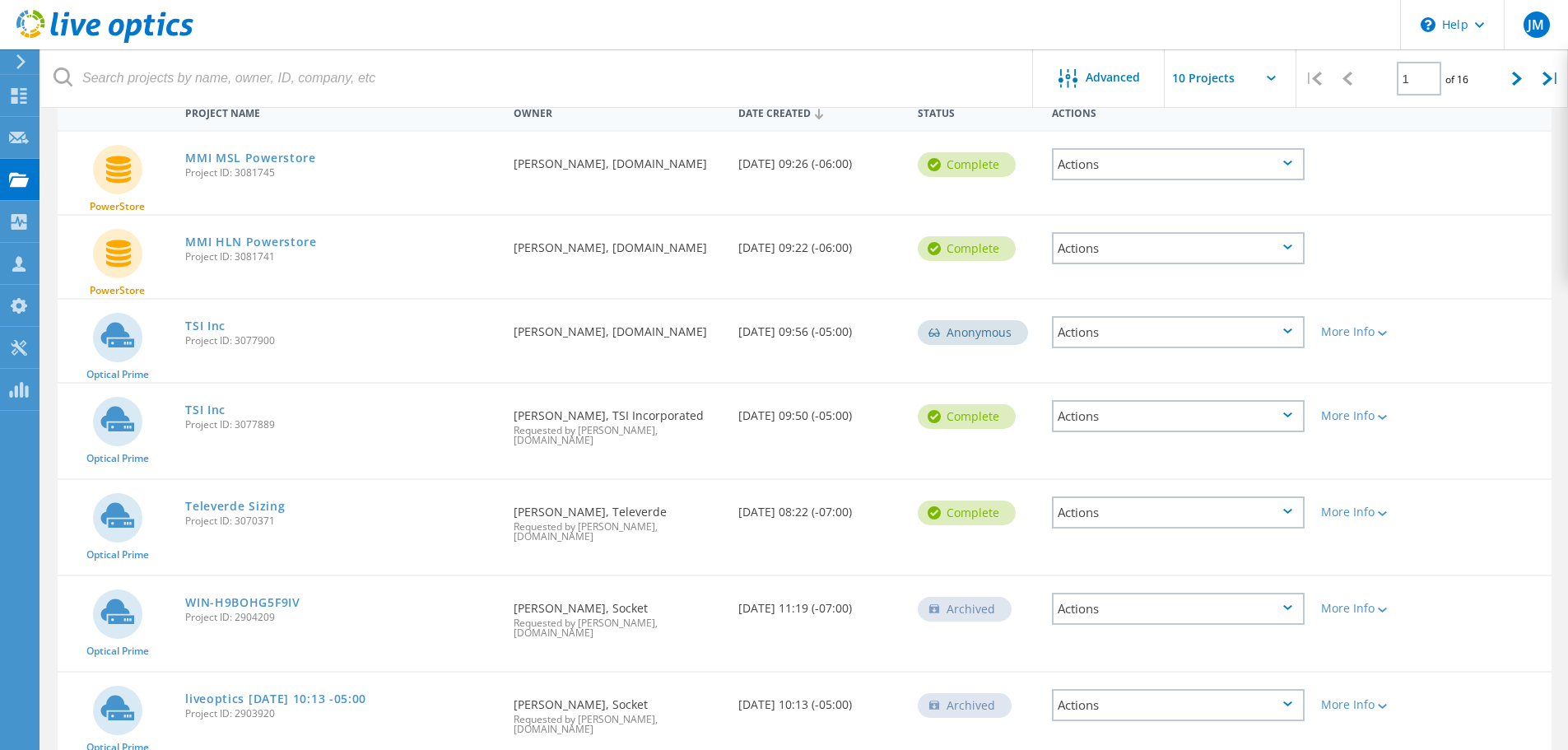
scroll to position [63, 0]
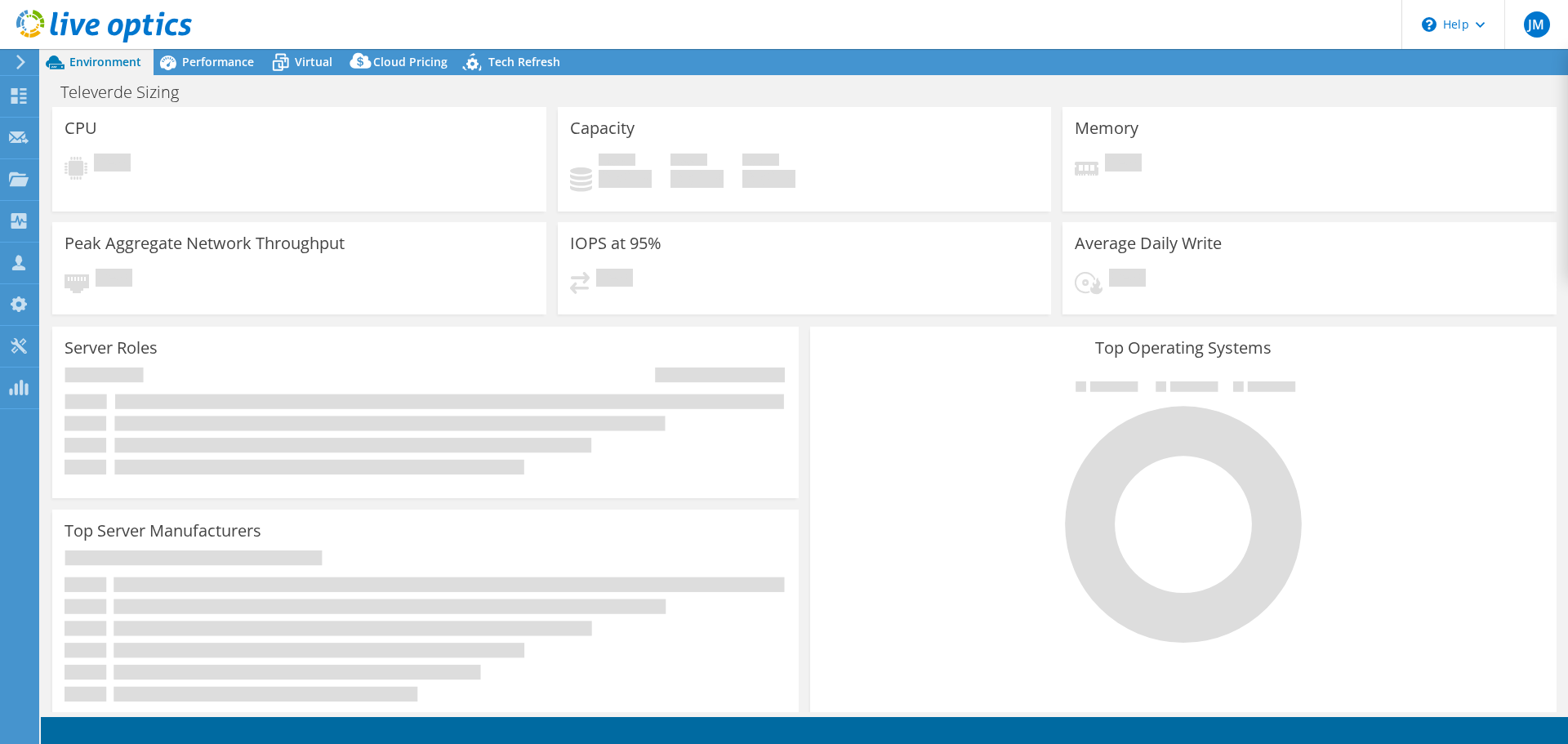
select select
select select "USD"
